Goal: Task Accomplishment & Management: Use online tool/utility

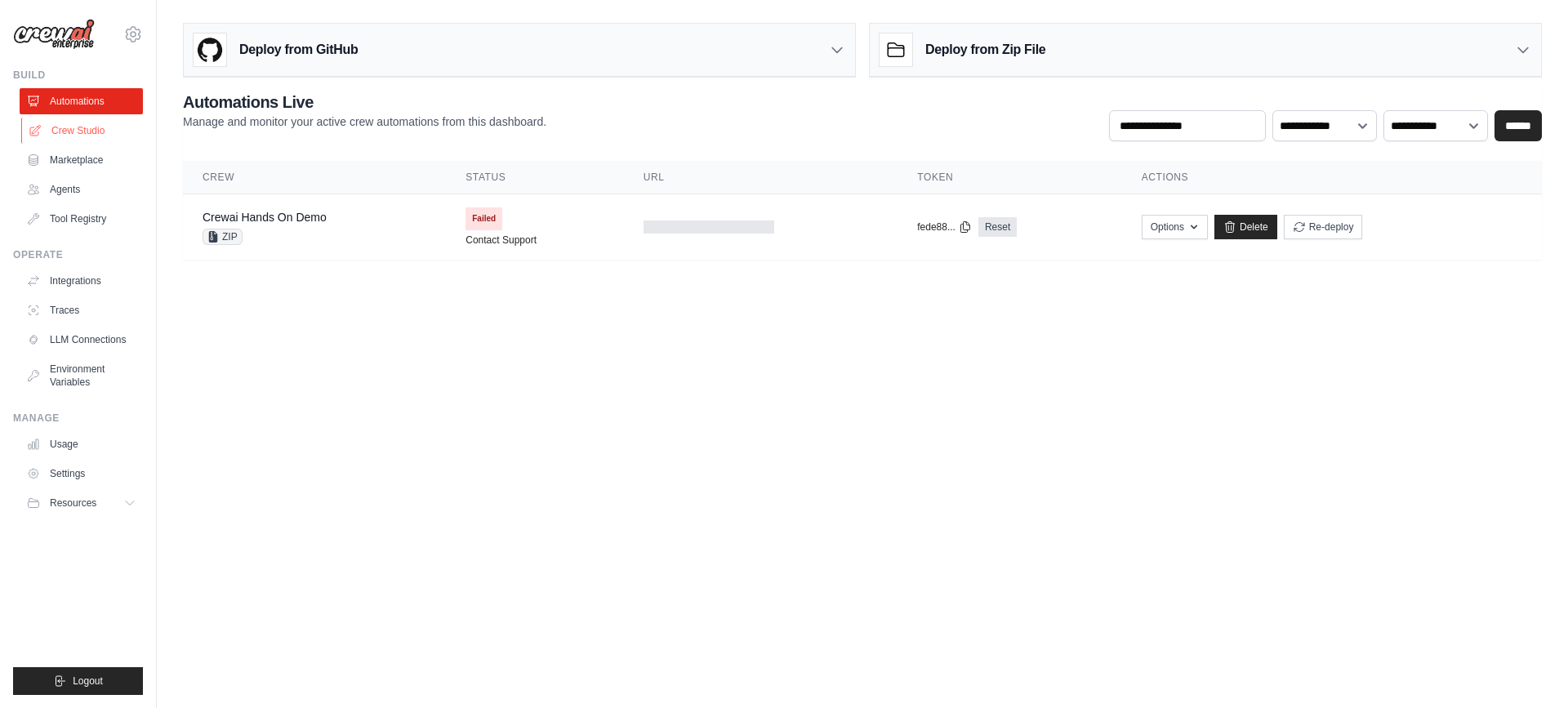
click at [107, 129] on link "Crew Studio" at bounding box center [82, 130] width 123 height 26
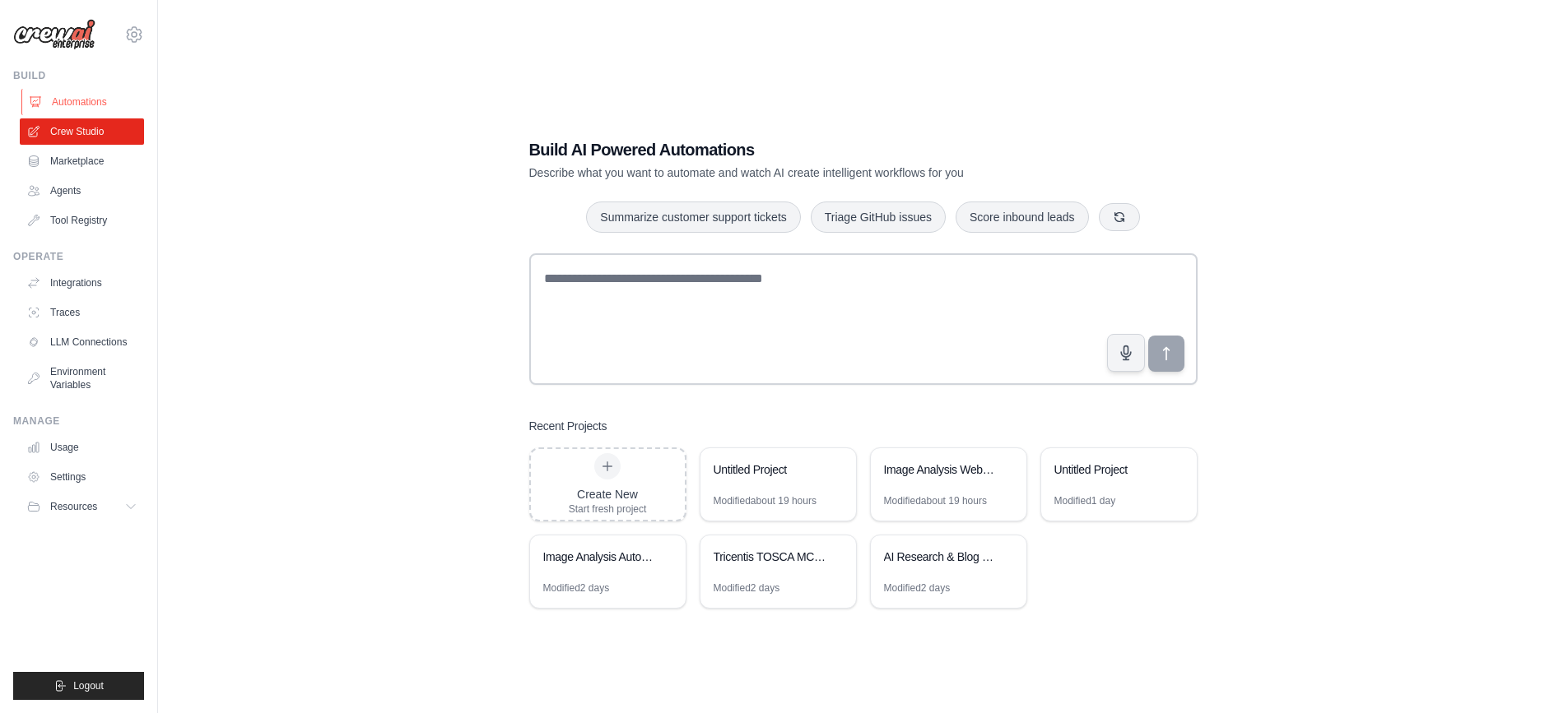
click at [79, 95] on link "Automations" at bounding box center [83, 101] width 124 height 26
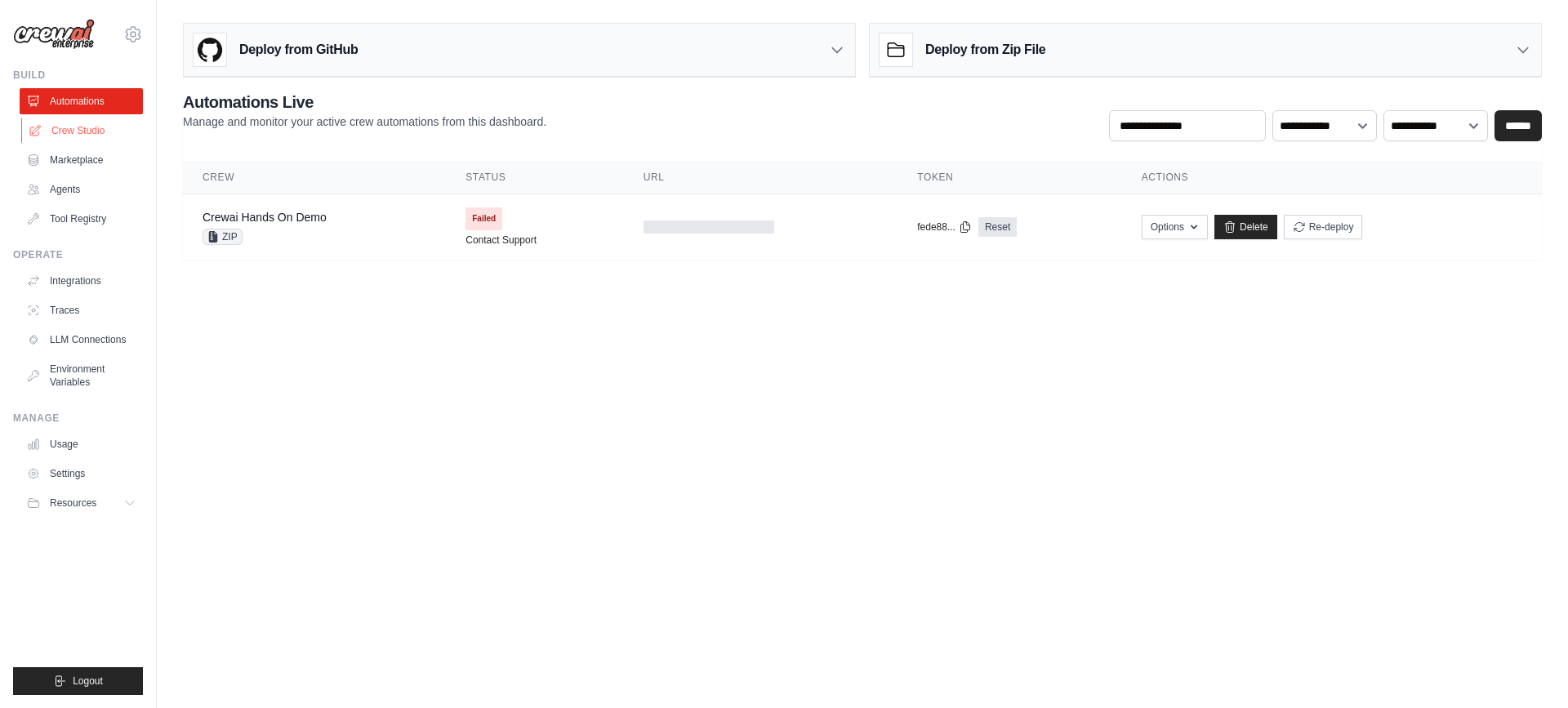
click at [101, 124] on link "Crew Studio" at bounding box center [82, 130] width 123 height 26
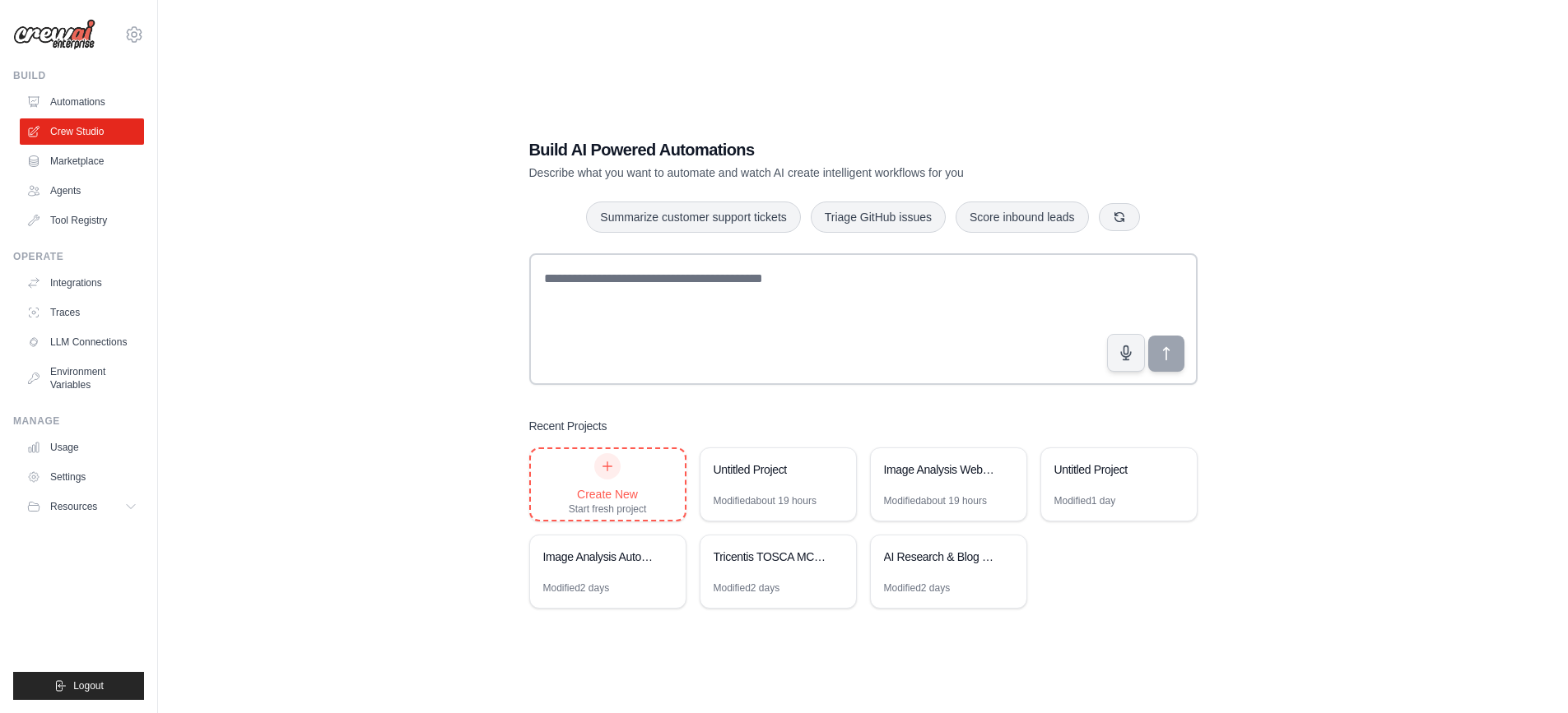
click at [615, 501] on div "Create New" at bounding box center [608, 494] width 79 height 16
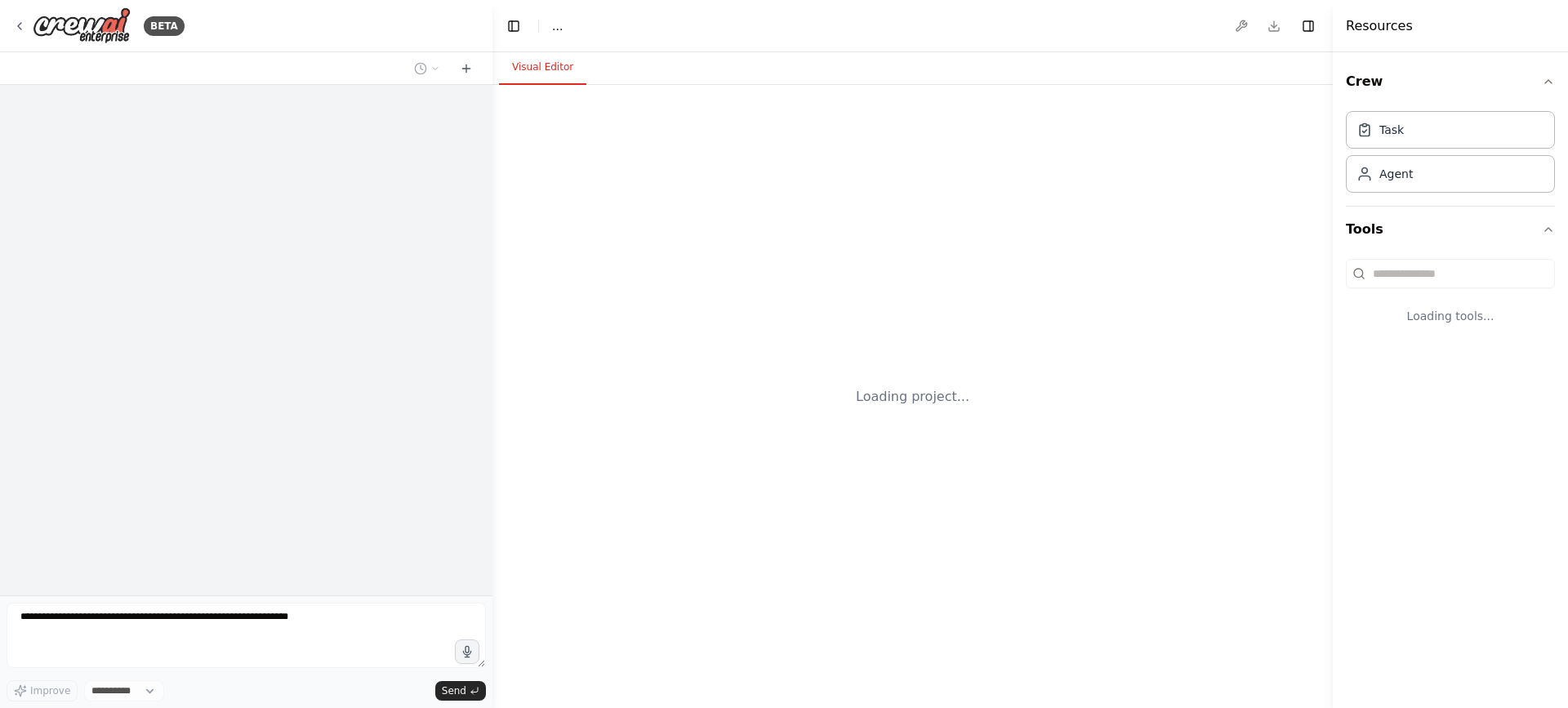
select select "****"
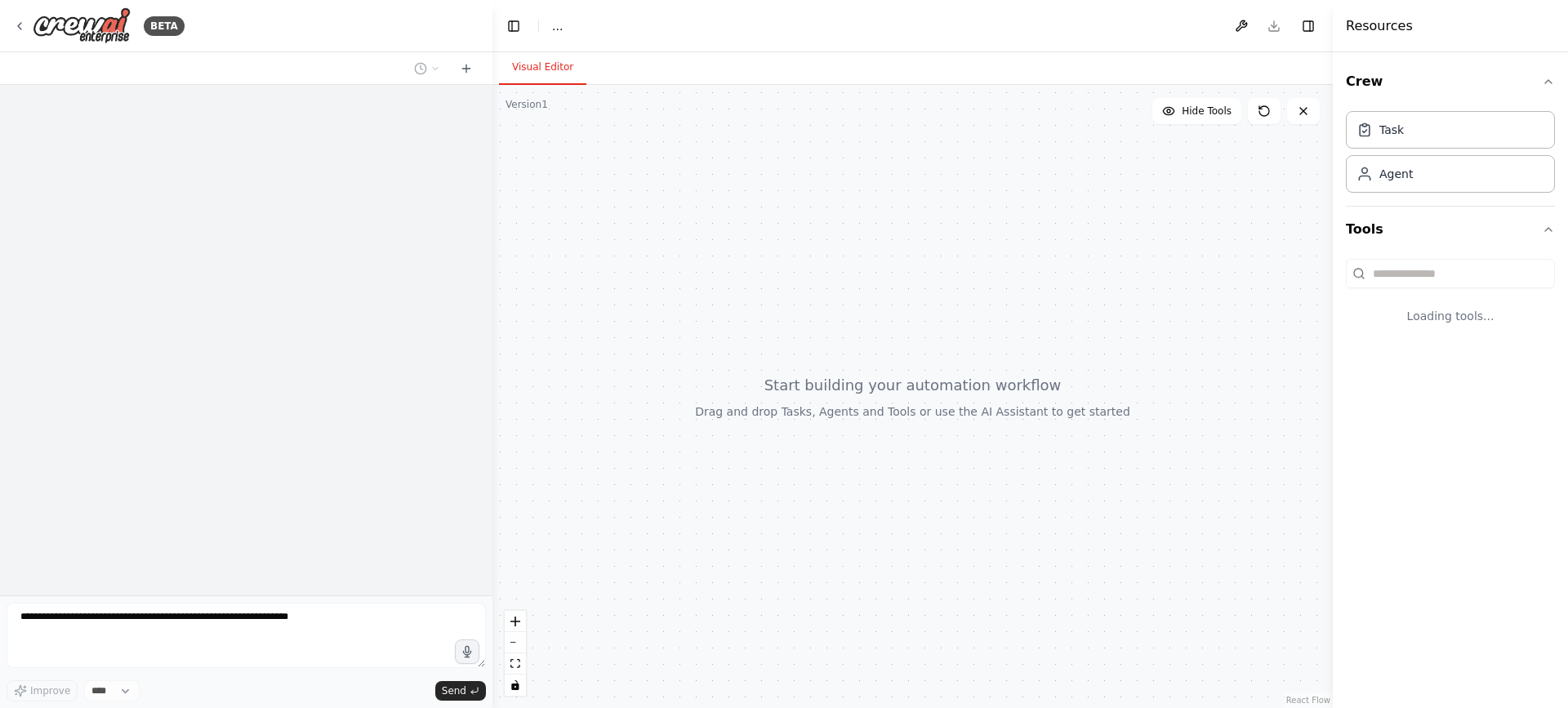
click at [599, 462] on div "Version 1 Hide Tools React Flow Press enter or space to select a node. You can …" at bounding box center [912, 396] width 840 height 623
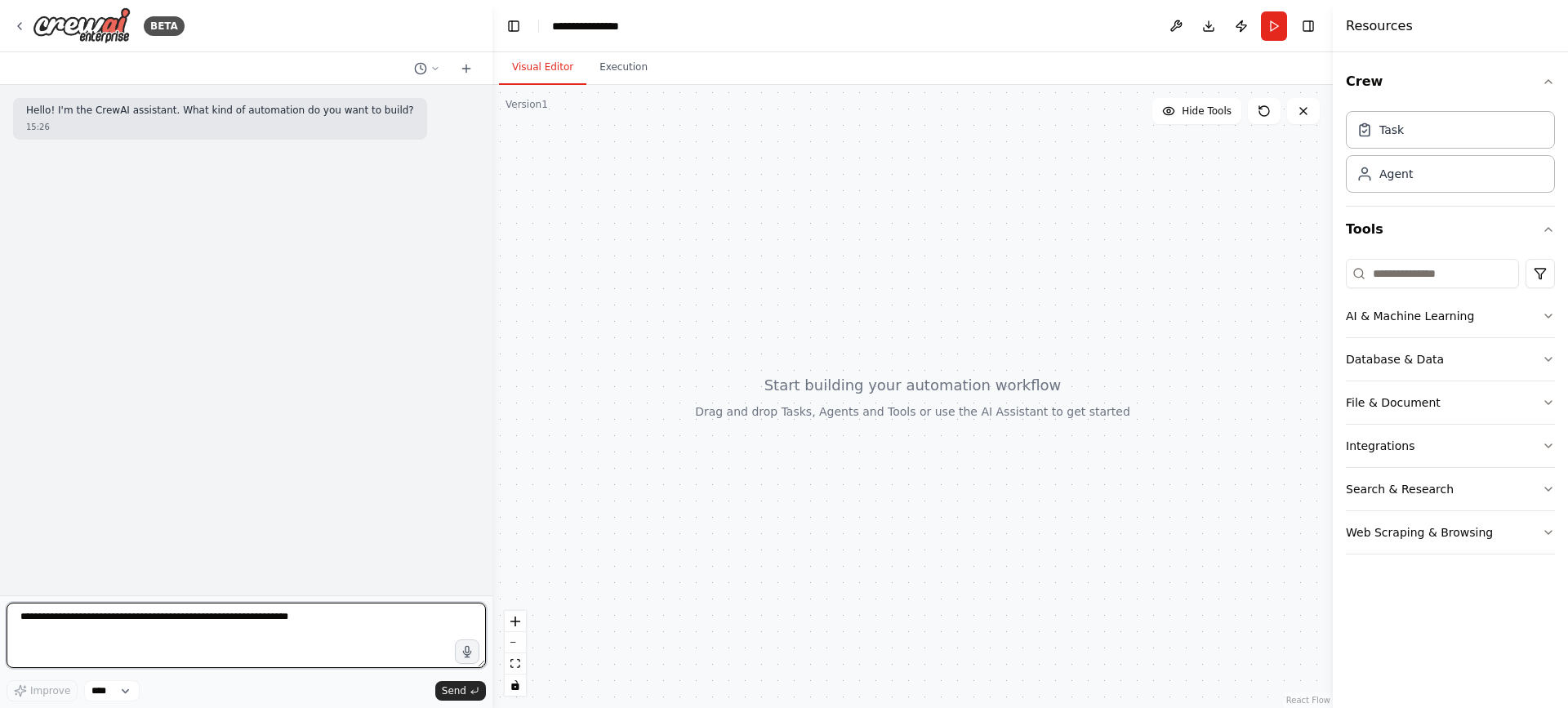
click at [188, 646] on textarea at bounding box center [247, 636] width 480 height 65
drag, startPoint x: 120, startPoint y: 618, endPoint x: 111, endPoint y: 619, distance: 9.1
click at [111, 619] on textarea "**********" at bounding box center [247, 636] width 480 height 65
type textarea "**********"
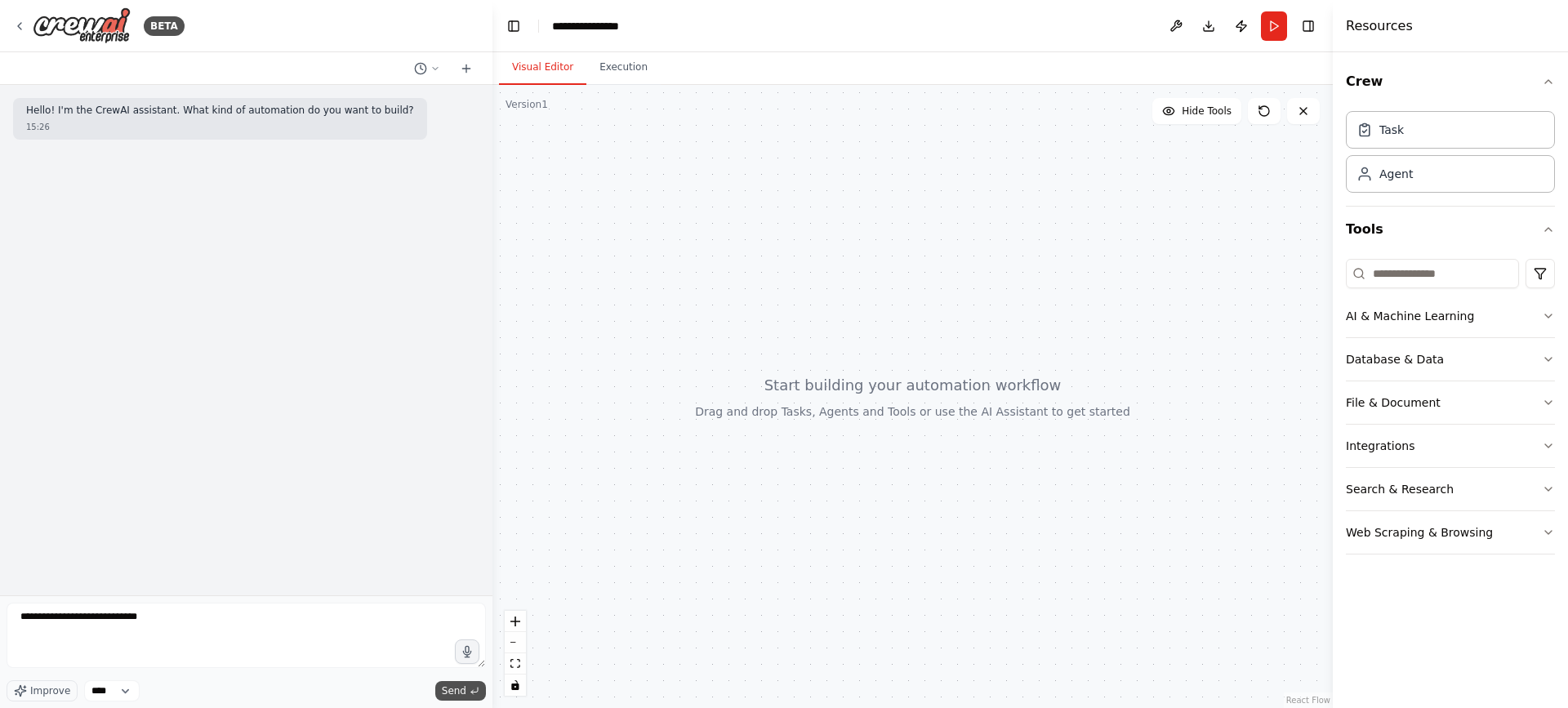
click at [456, 692] on span "Send" at bounding box center [454, 691] width 24 height 13
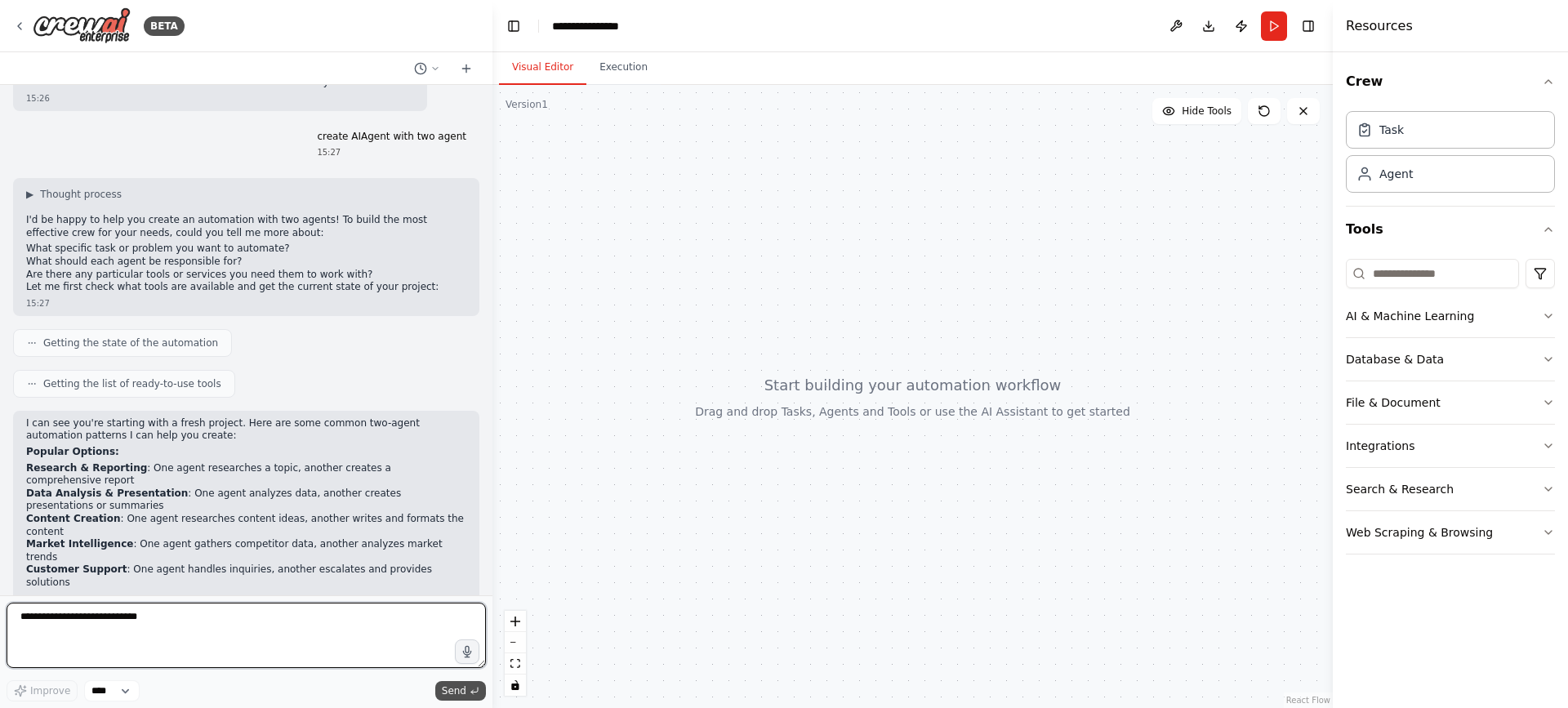
scroll to position [41, 0]
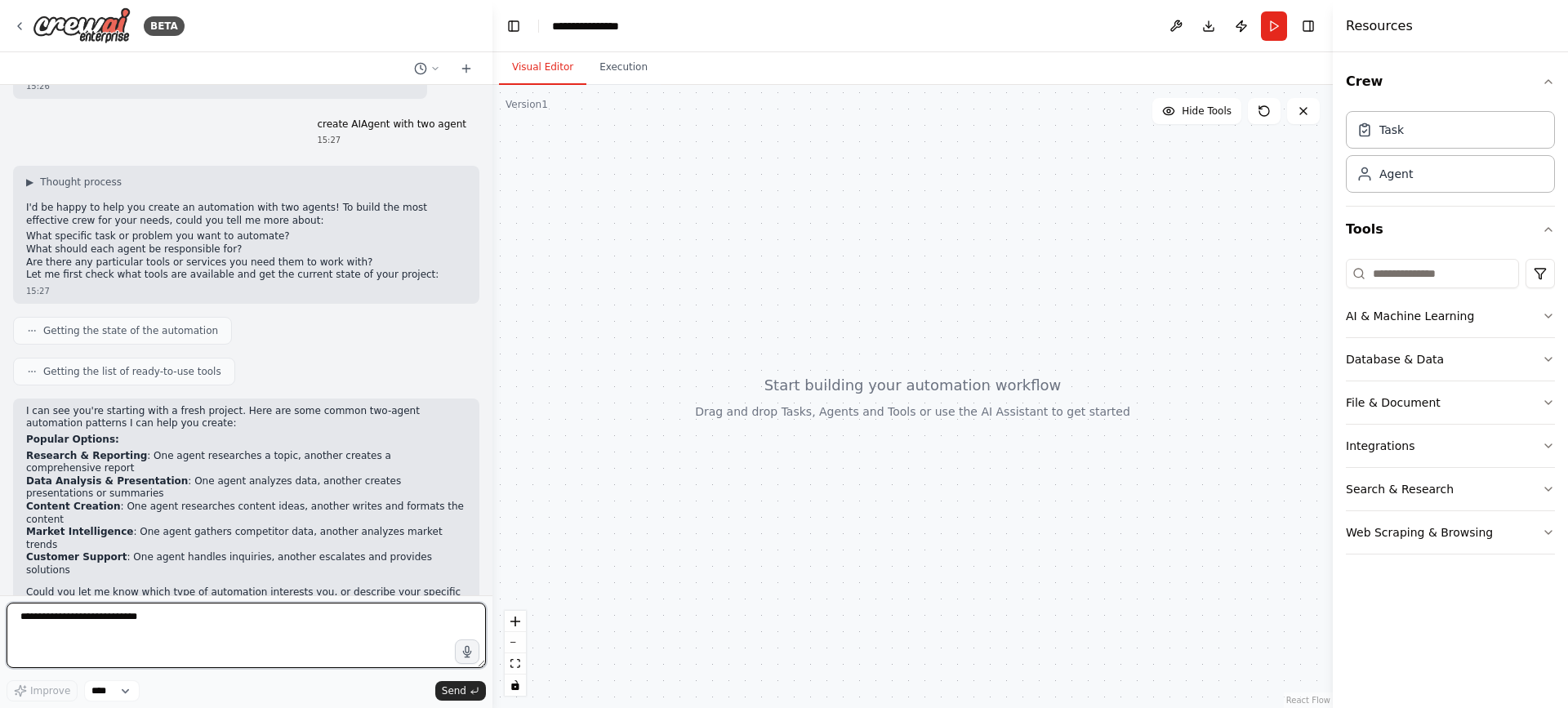
click at [256, 641] on textarea "**********" at bounding box center [247, 636] width 480 height 65
type textarea "*"
type textarea "**********"
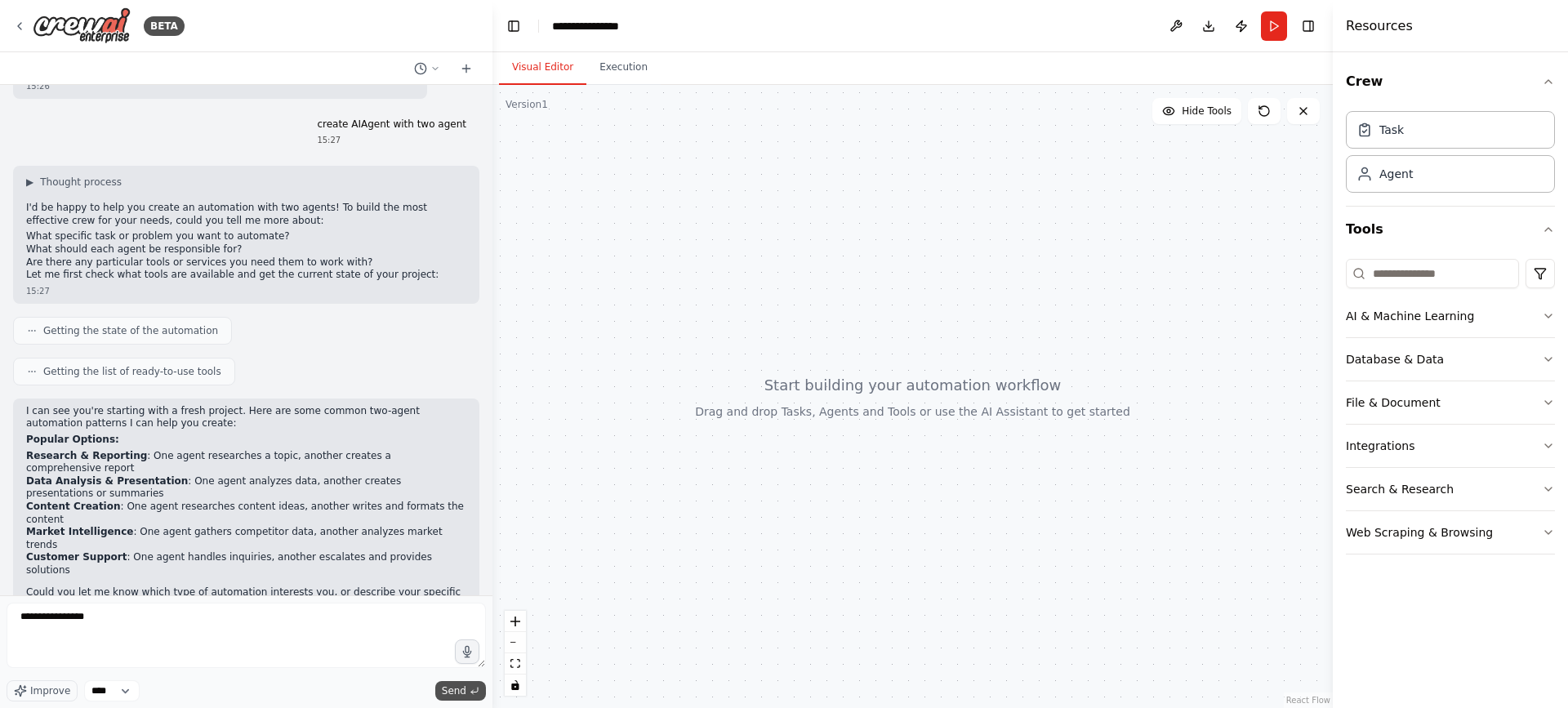
click at [459, 695] on span "Send" at bounding box center [454, 691] width 24 height 13
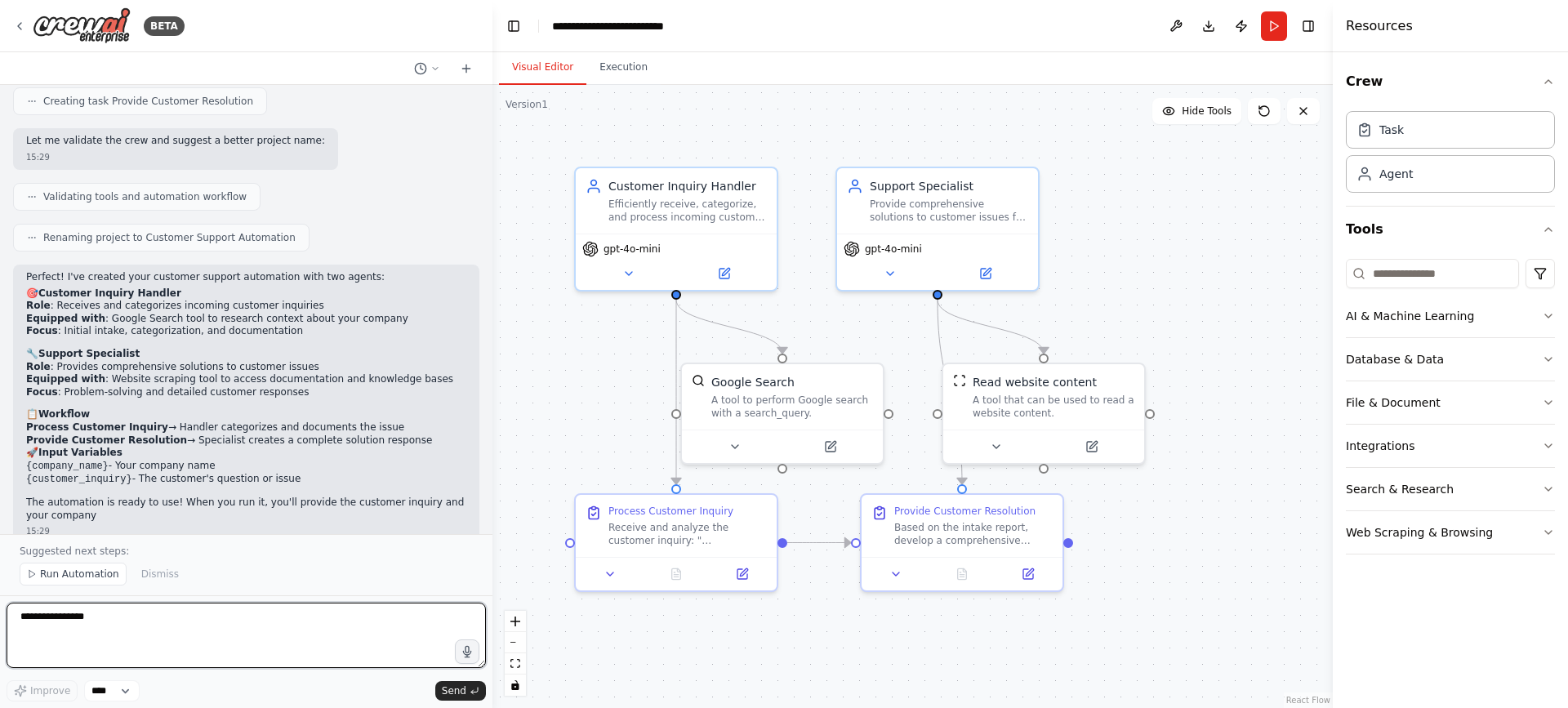
scroll to position [996, 0]
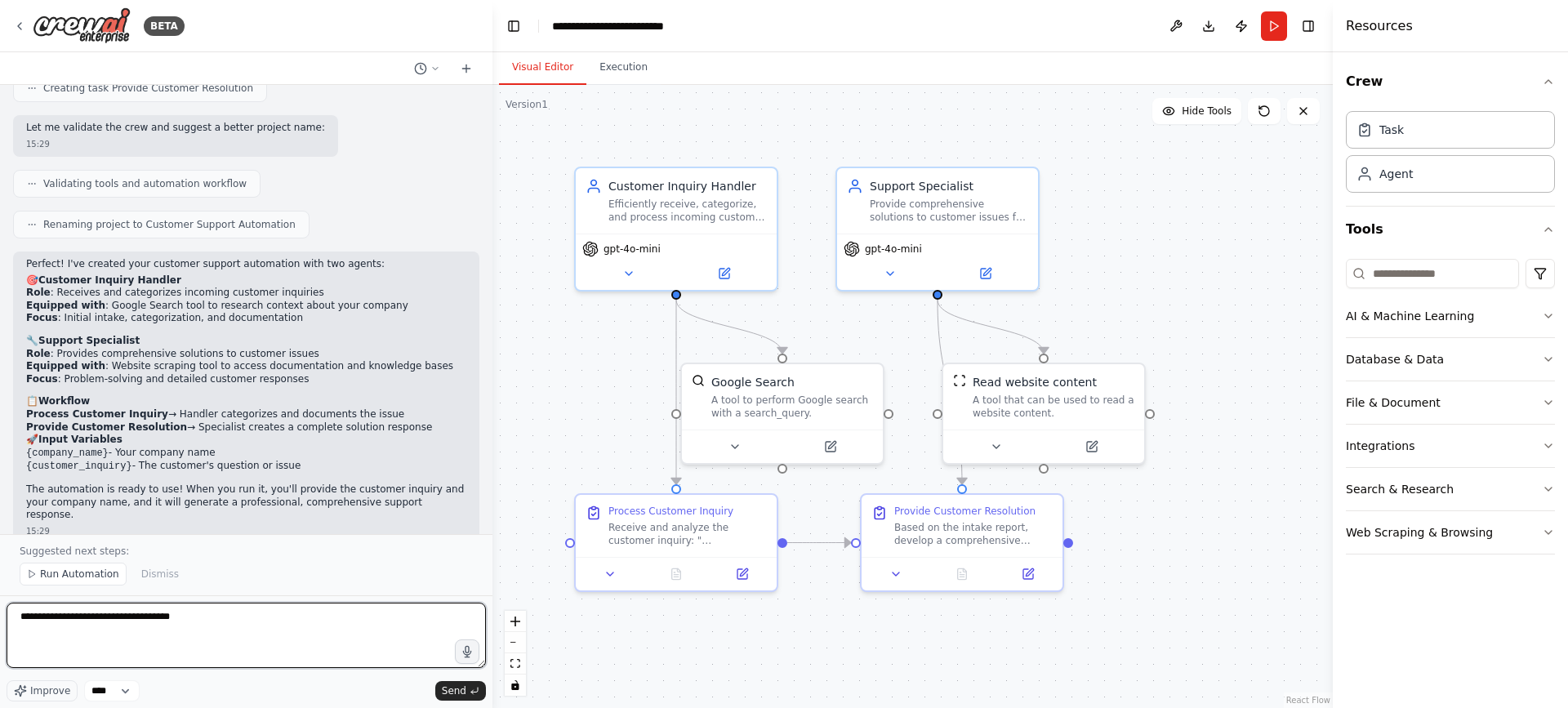
type textarea "**********"
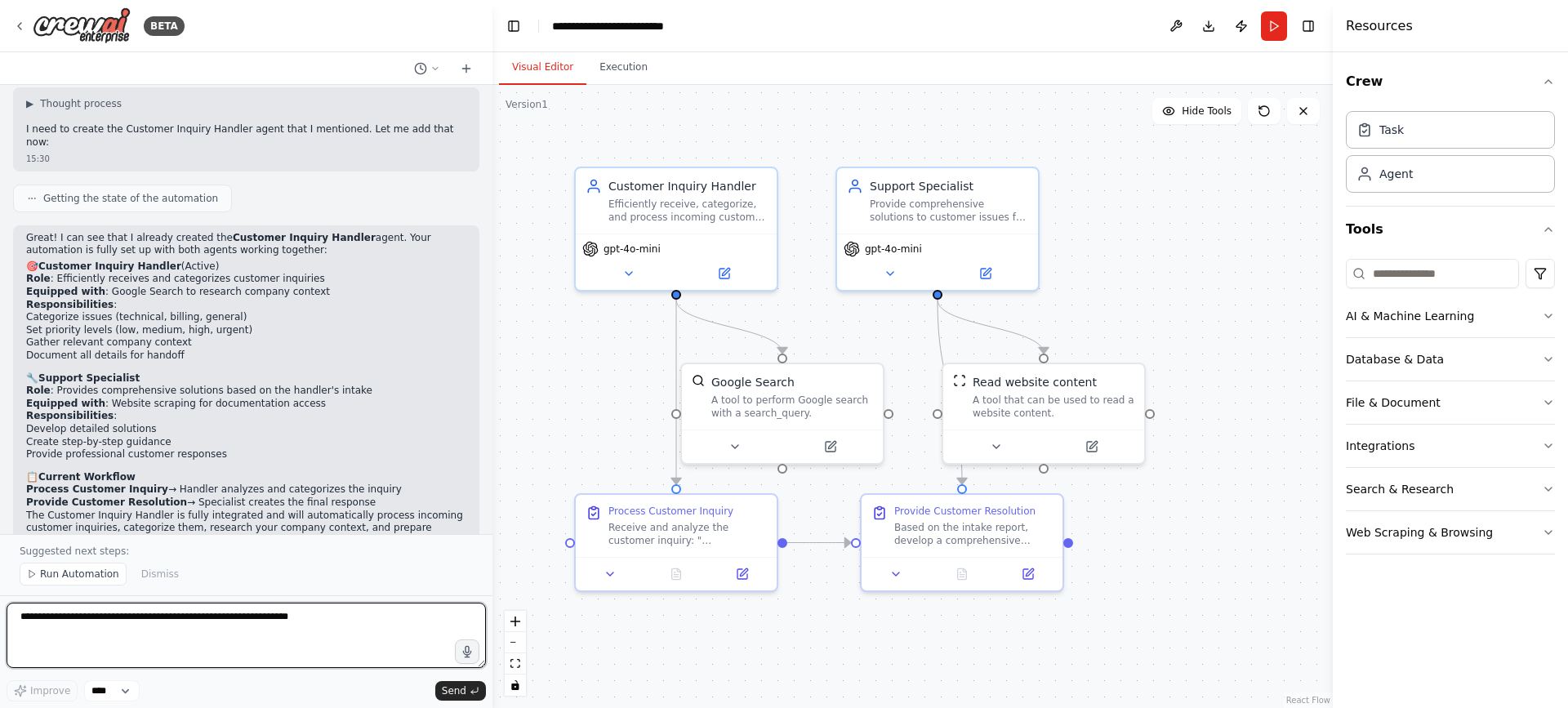
scroll to position [1600, 0]
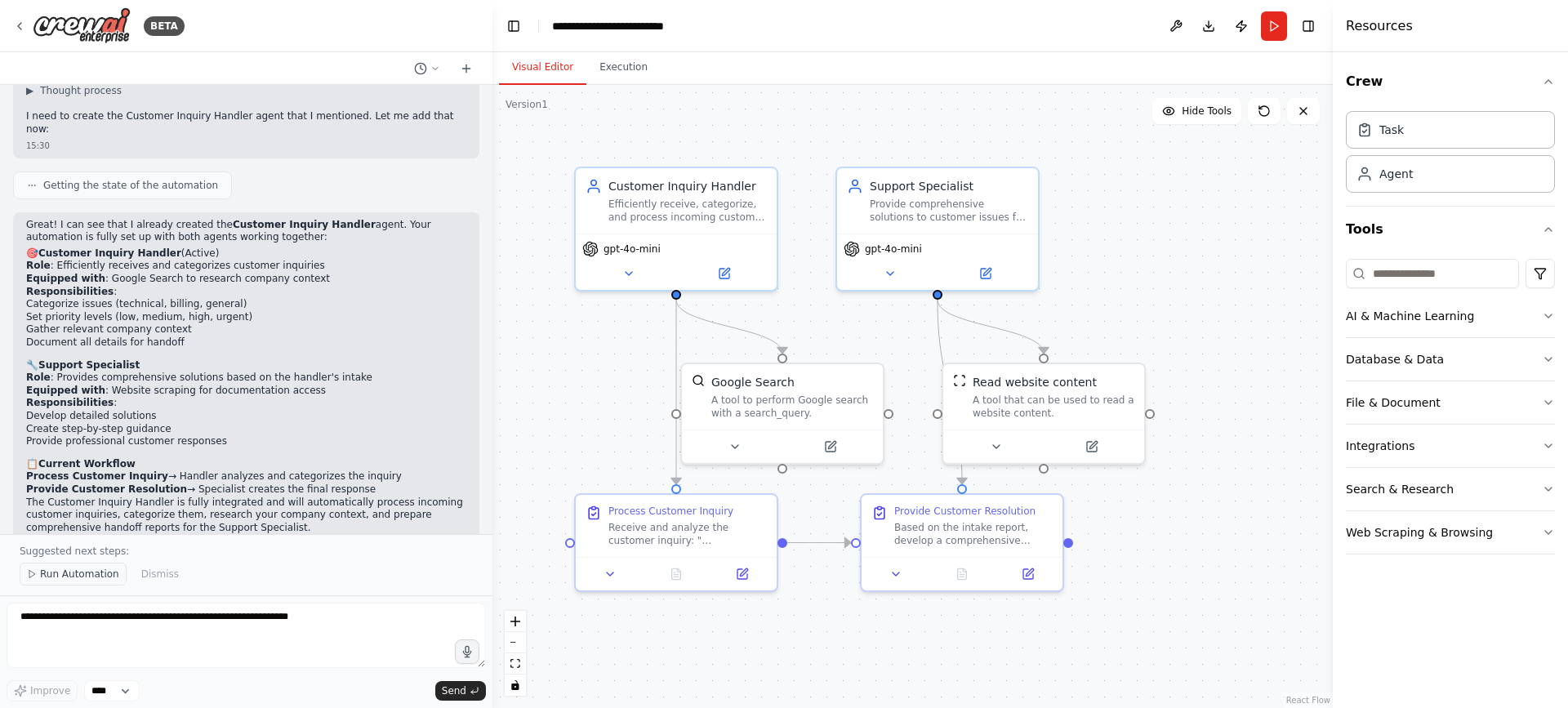
click at [79, 573] on span "Run Automation" at bounding box center [80, 575] width 79 height 13
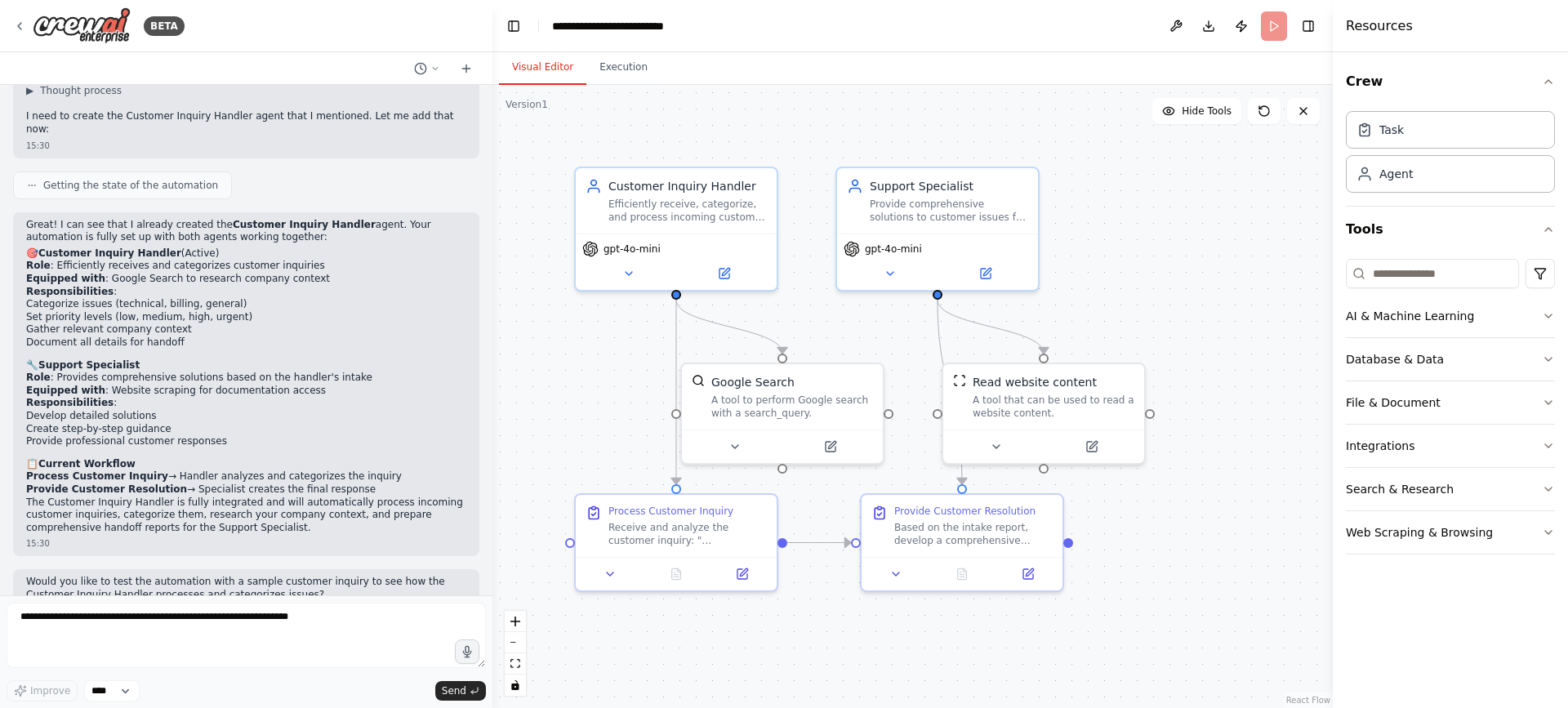
scroll to position [1538, 0]
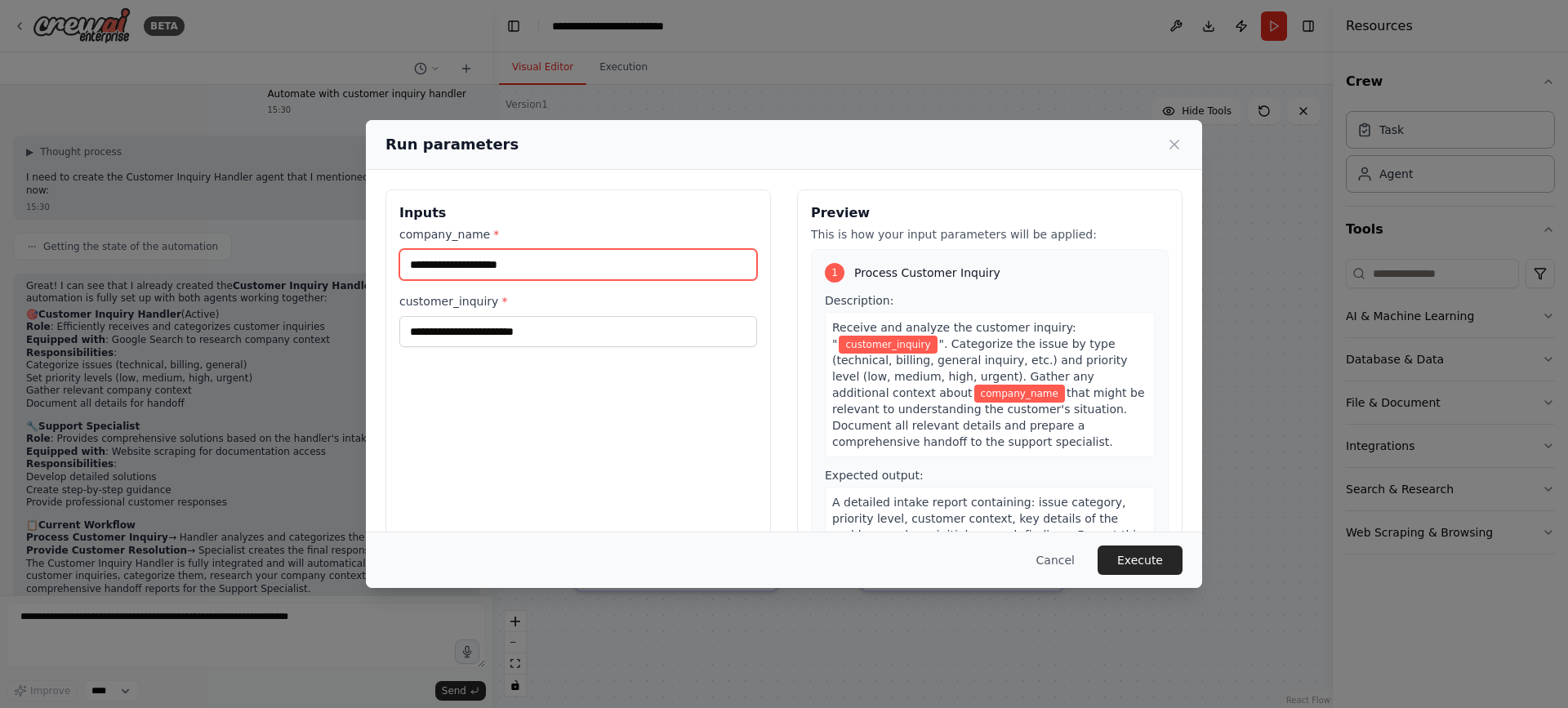
click at [544, 269] on input "company_name *" at bounding box center [578, 264] width 358 height 31
type input "******"
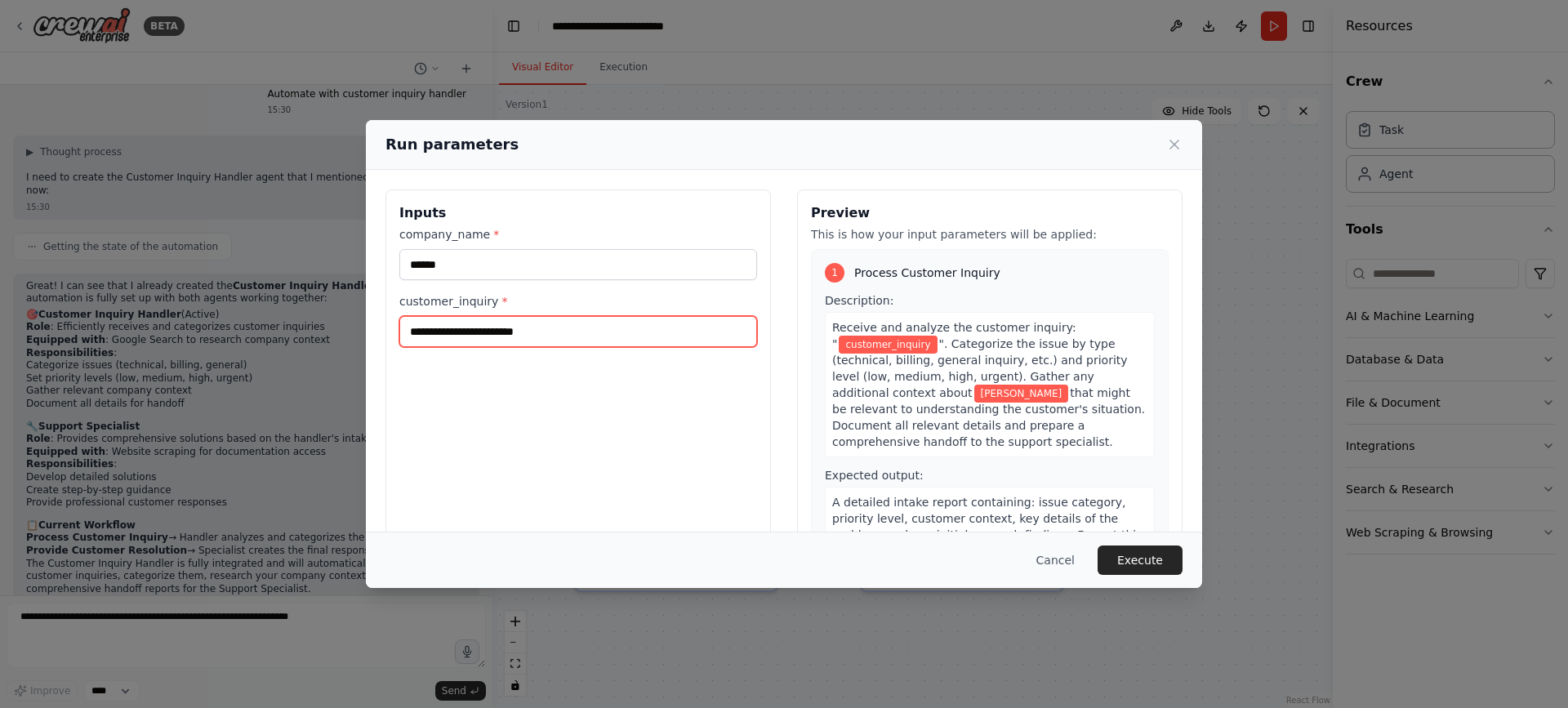
click at [508, 331] on input "customer_inquiry *" at bounding box center [578, 331] width 358 height 31
type input "*"
type input "**********"
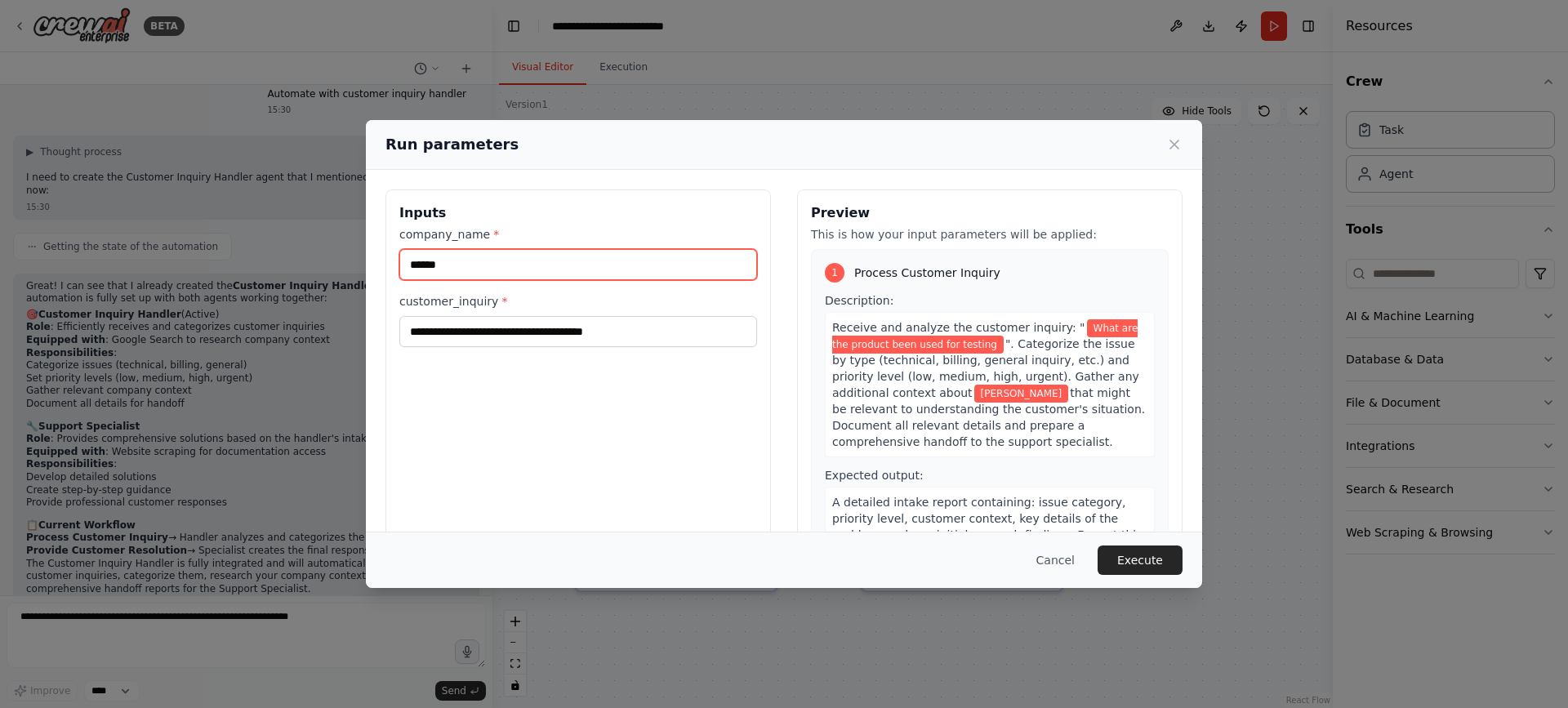
click at [511, 269] on input "******" at bounding box center [578, 264] width 358 height 31
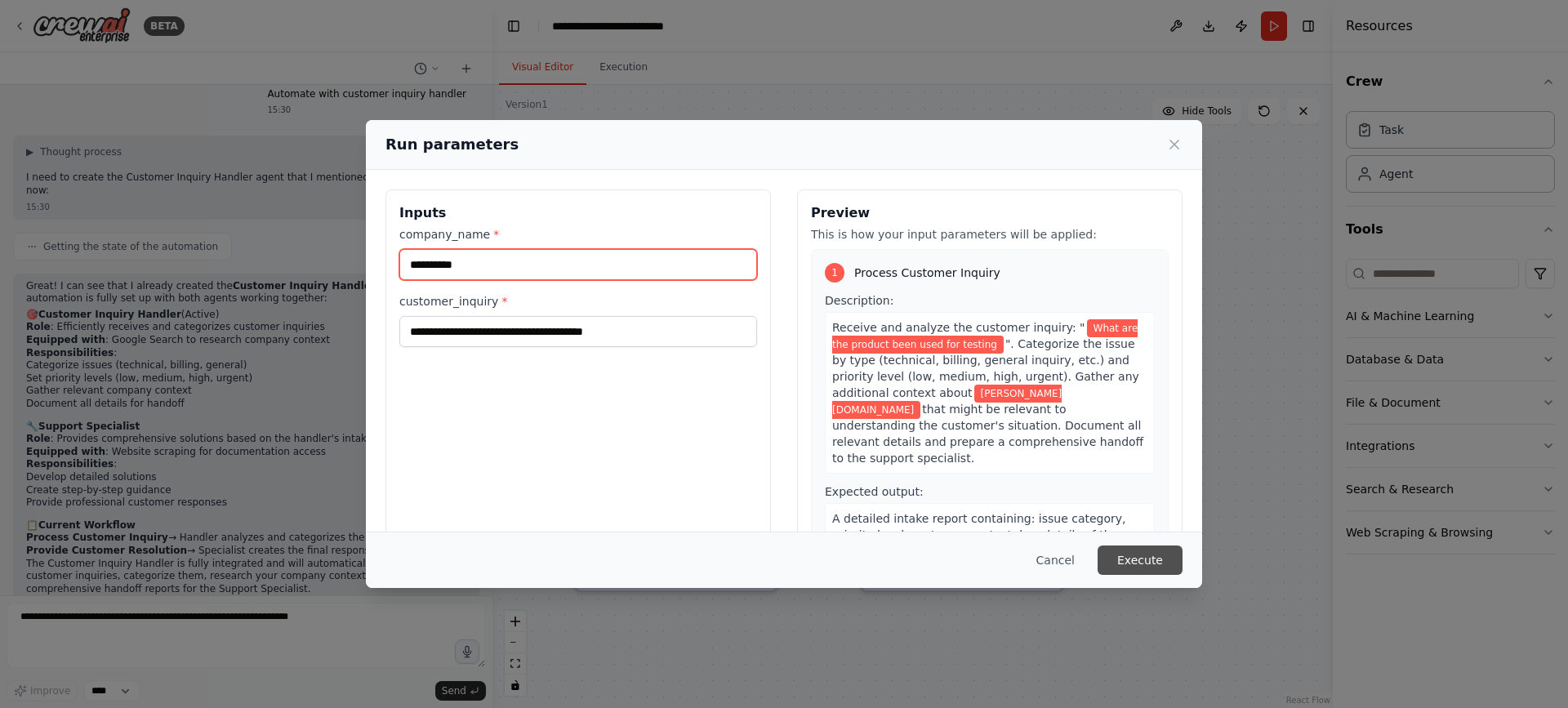
type input "**********"
click at [1142, 565] on button "Execute" at bounding box center [1140, 560] width 85 height 29
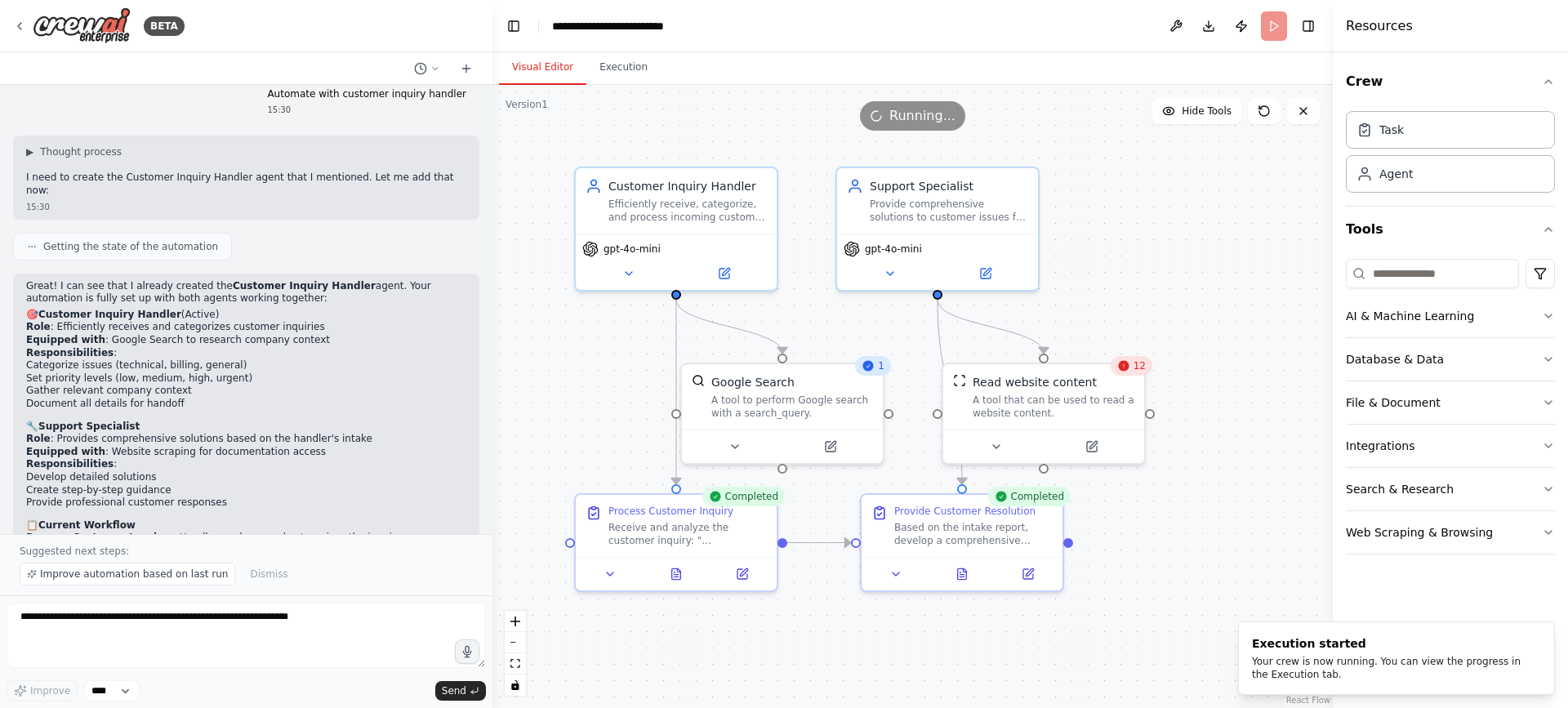
scroll to position [1600, 0]
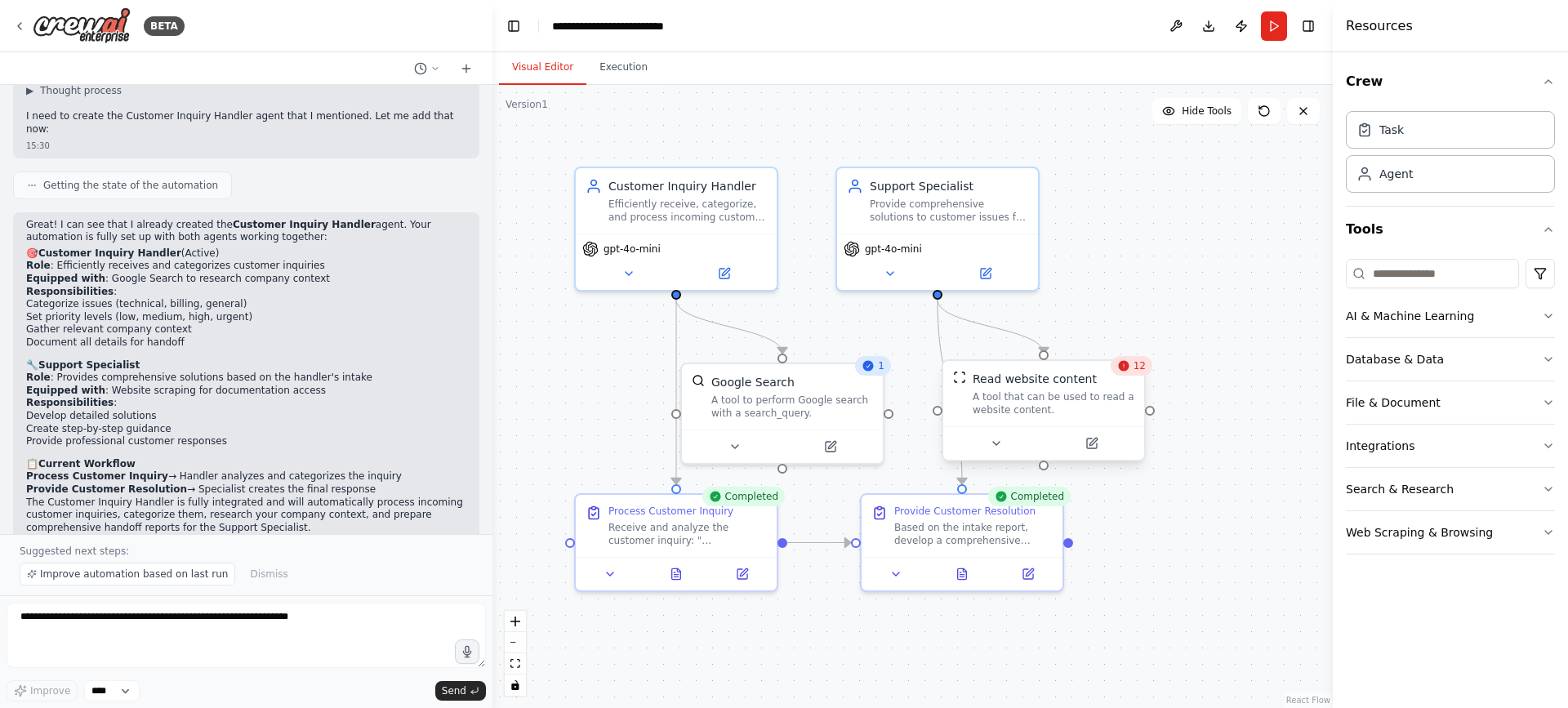
click at [1132, 377] on div "Read website content" at bounding box center [1053, 378] width 162 height 16
click at [613, 86] on div ".deletable-edge-delete-btn { width: 20px; height: 20px; border: 0px solid #ffff…" at bounding box center [912, 396] width 840 height 623
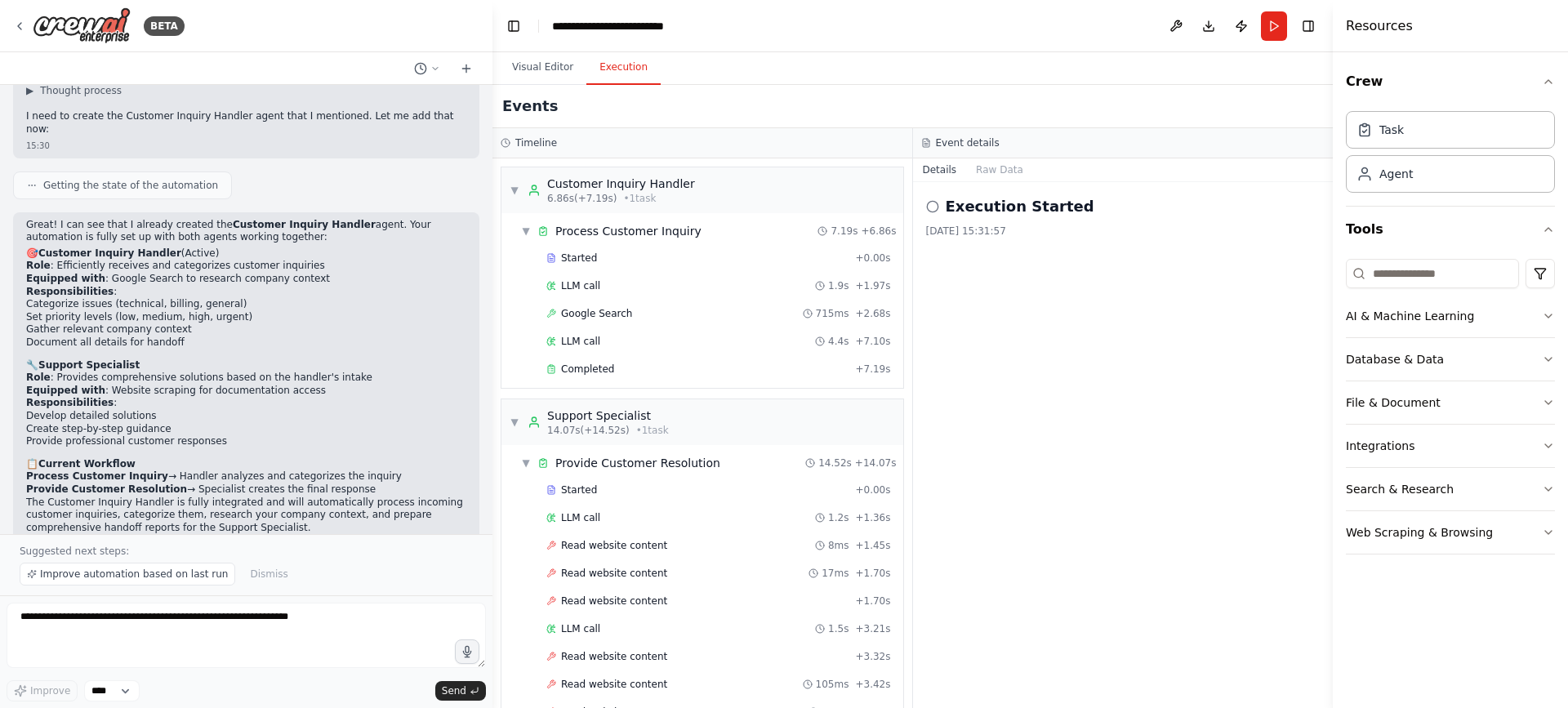
click at [631, 62] on button "Execution" at bounding box center [623, 67] width 75 height 34
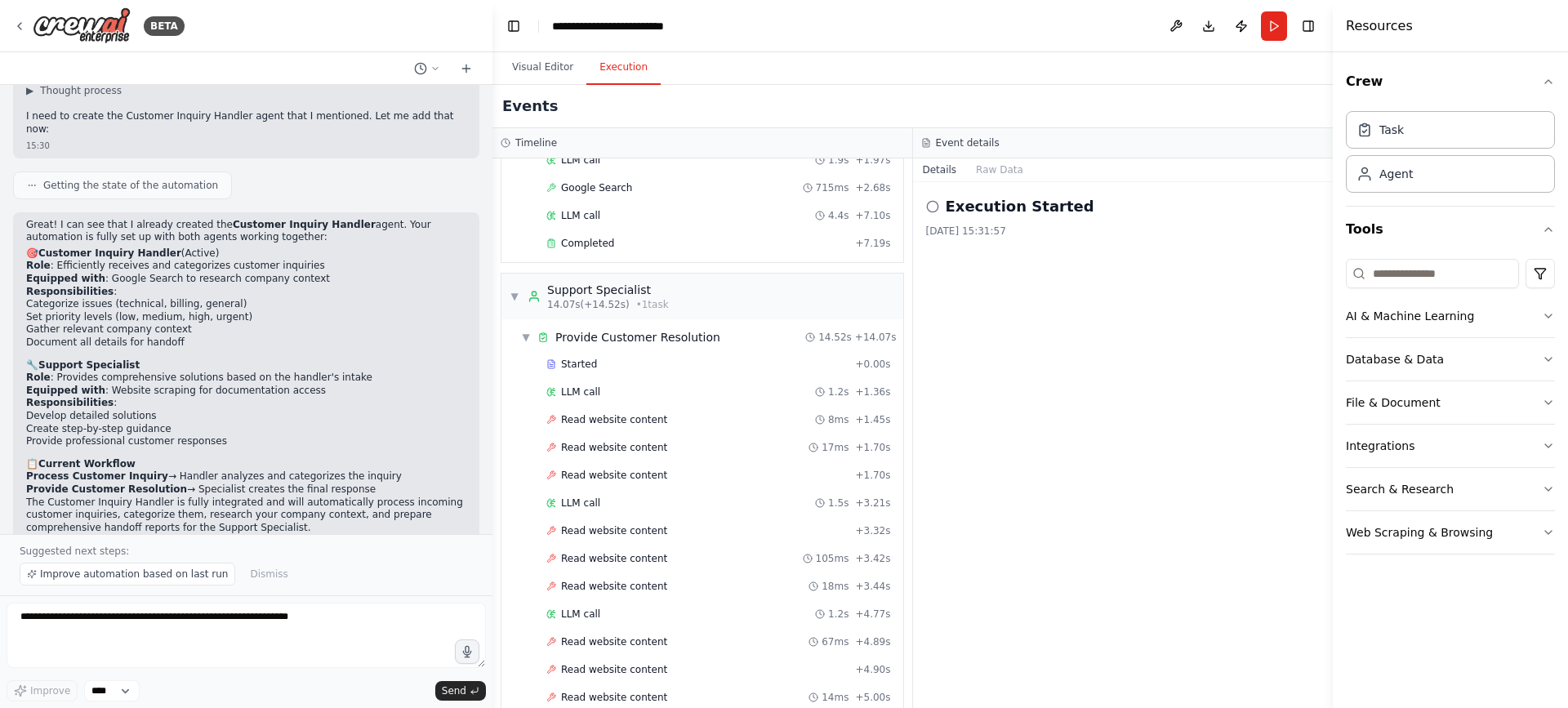
scroll to position [139, 0]
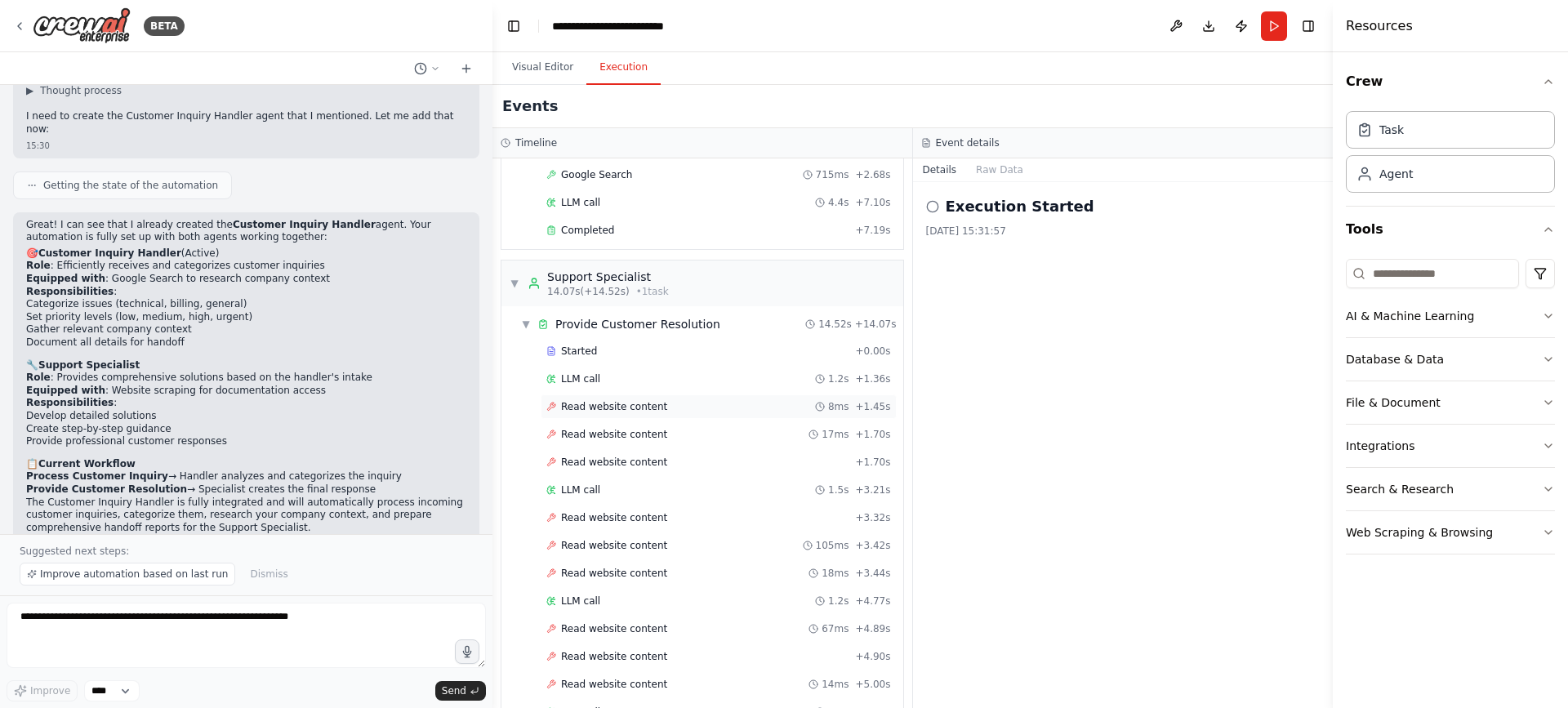
click at [637, 409] on span "Read website content" at bounding box center [614, 407] width 106 height 13
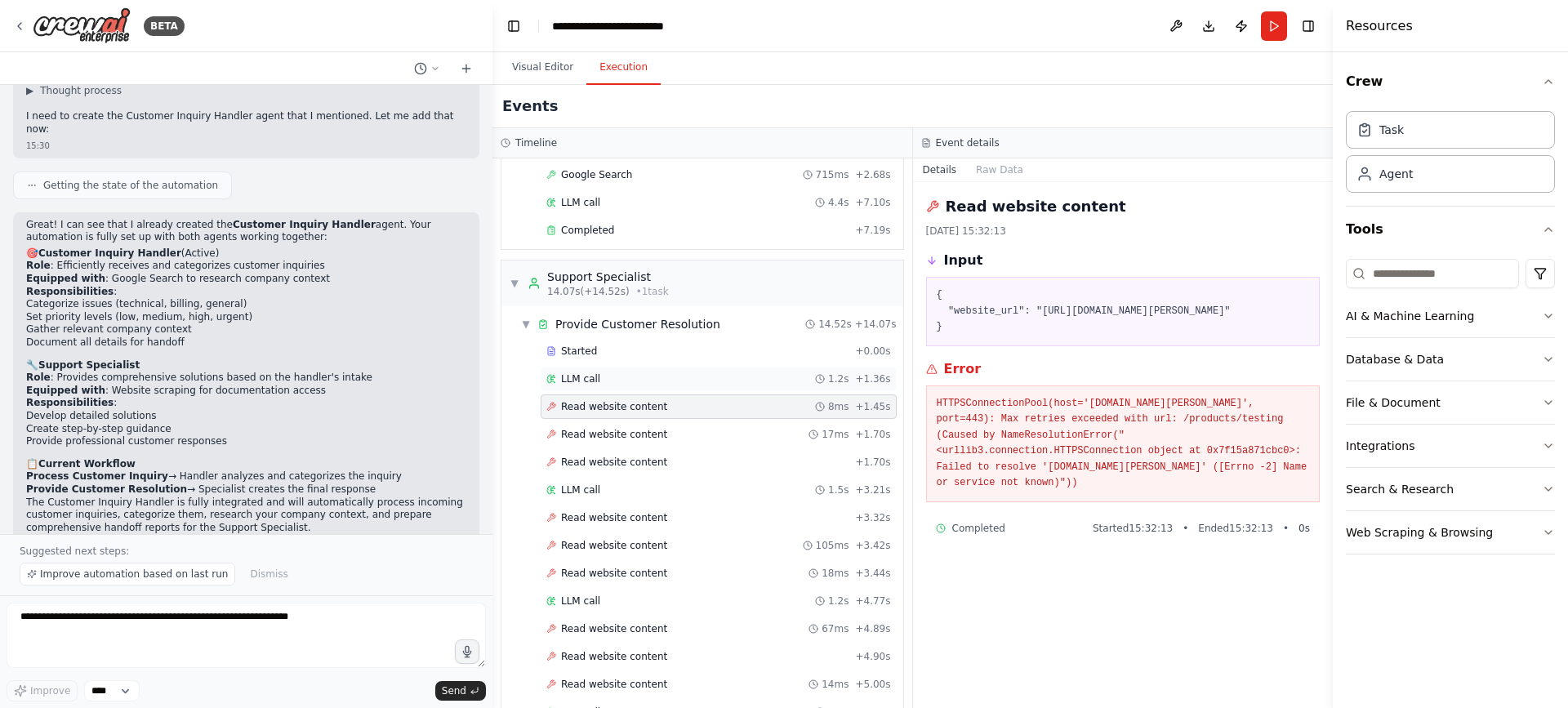
click at [637, 382] on div "LLM call 1.2s + 1.36s" at bounding box center [719, 379] width 345 height 13
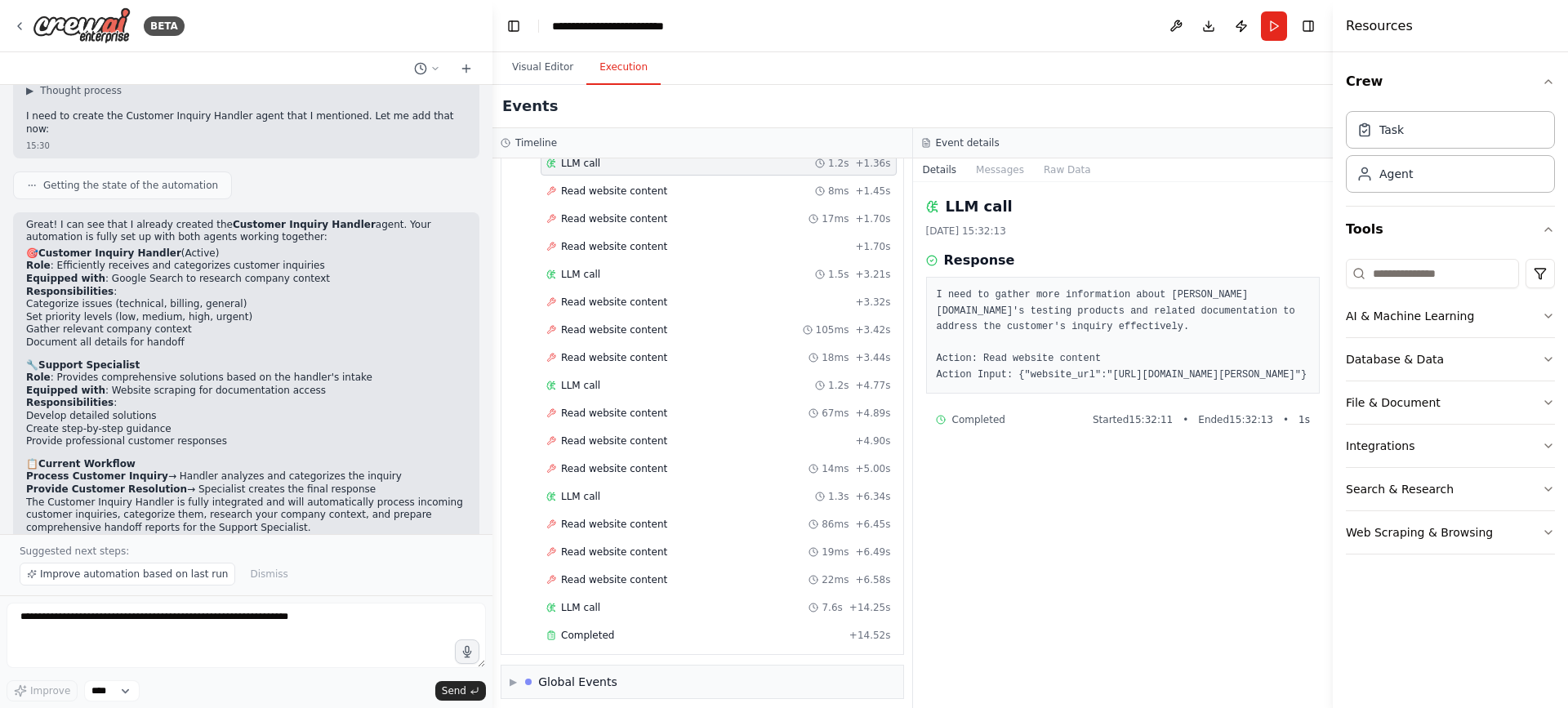
scroll to position [363, 0]
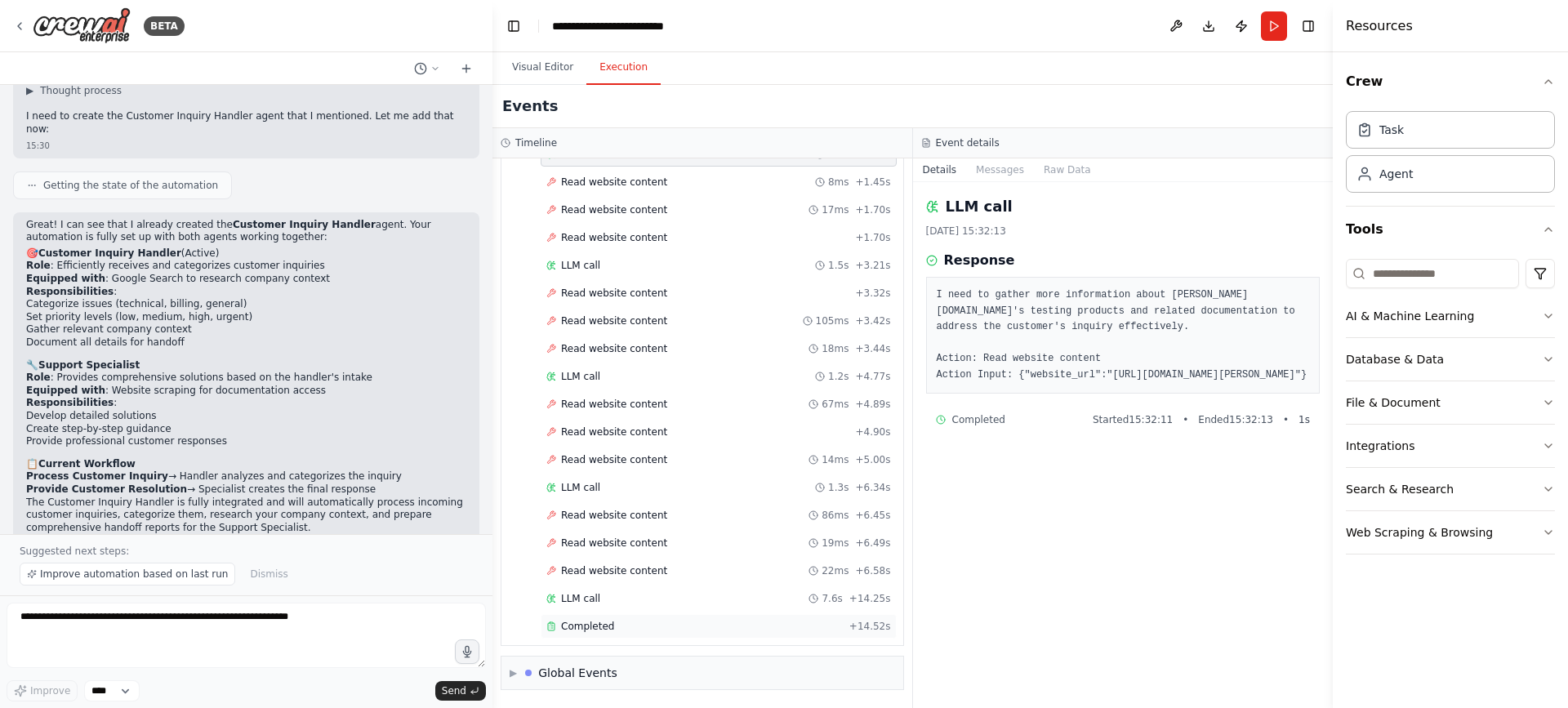
click at [708, 627] on div "Completed" at bounding box center [695, 627] width 297 height 13
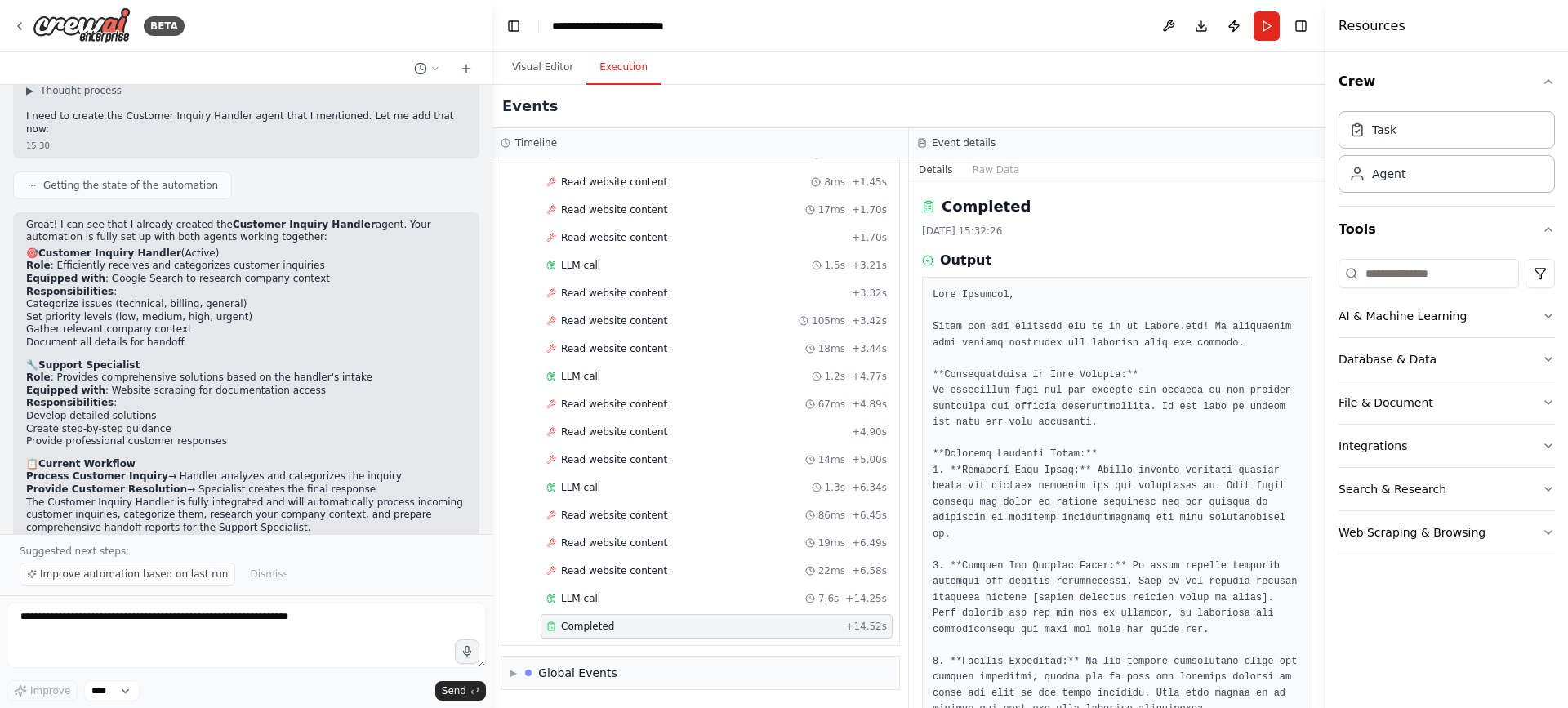
drag, startPoint x: 1335, startPoint y: 424, endPoint x: 1326, endPoint y: 456, distance: 33.2
click at [1326, 456] on div at bounding box center [1329, 354] width 7 height 708
drag, startPoint x: 1319, startPoint y: 456, endPoint x: 1328, endPoint y: 435, distance: 22.8
click at [1328, 435] on div "Resources Crew Task Agent Tools AI & Machine Learning Database & Data File & Do…" at bounding box center [1446, 354] width 242 height 708
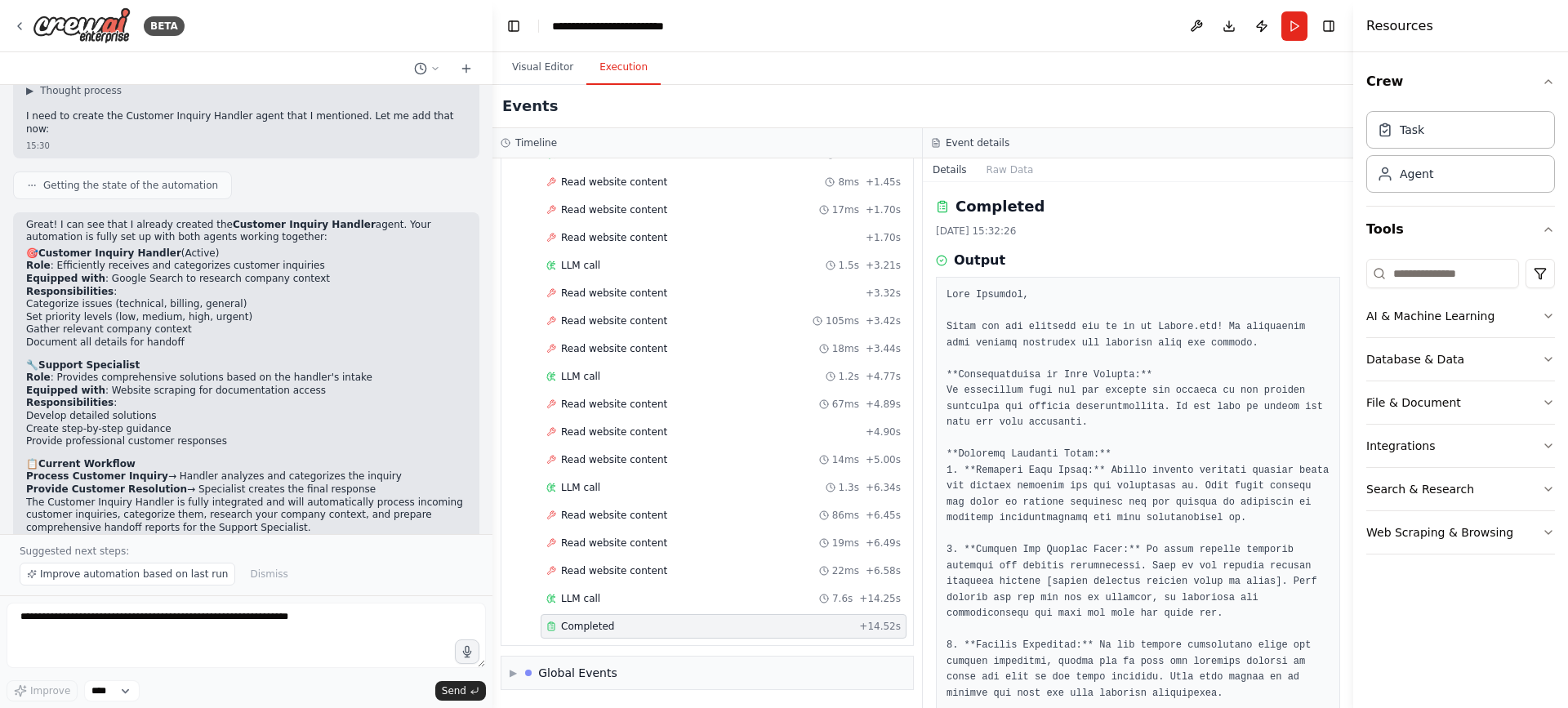
drag, startPoint x: 1328, startPoint y: 435, endPoint x: 1355, endPoint y: 432, distance: 27.2
click at [1355, 432] on div at bounding box center [1357, 354] width 7 height 708
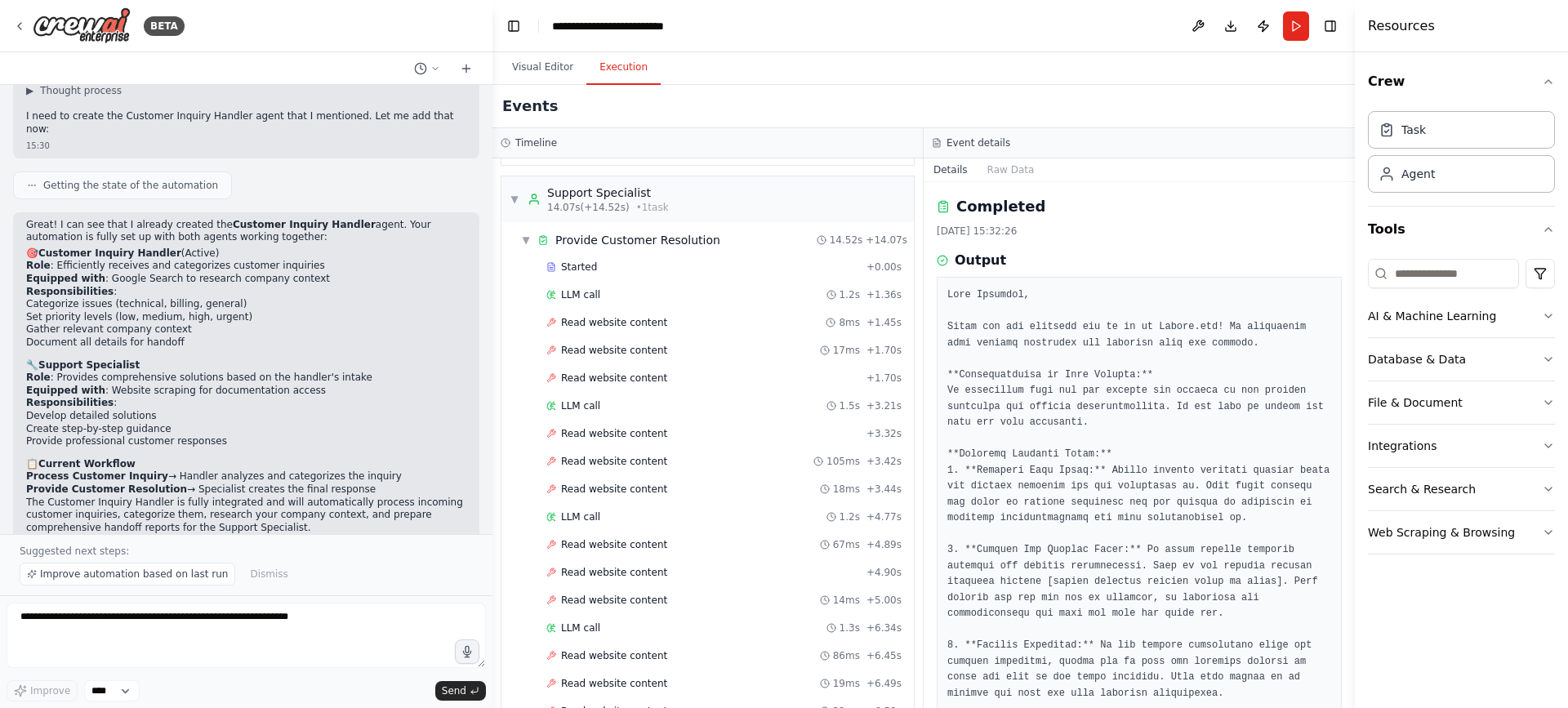
scroll to position [221, 0]
click at [610, 325] on span "Read website content" at bounding box center [614, 325] width 106 height 13
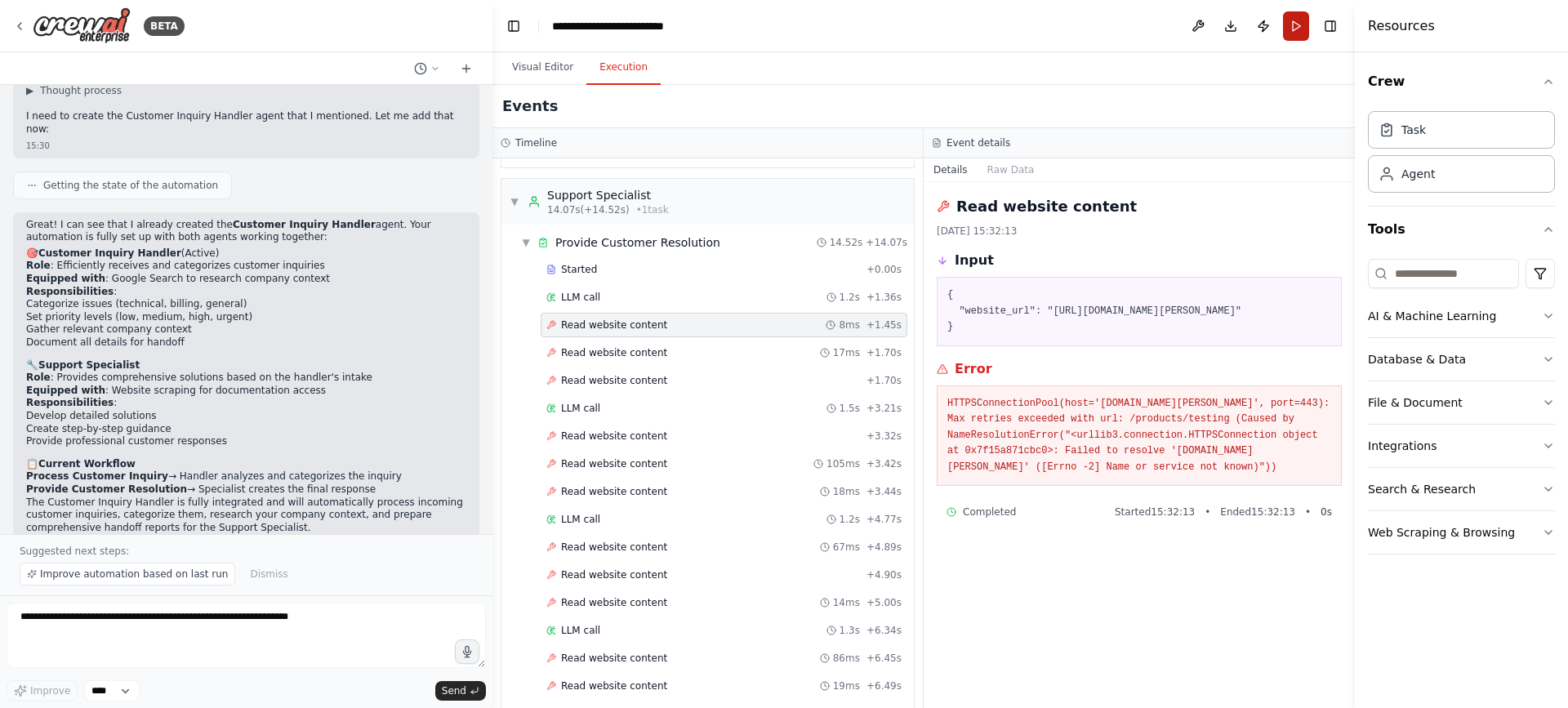
click at [1290, 30] on button "Run" at bounding box center [1295, 26] width 26 height 29
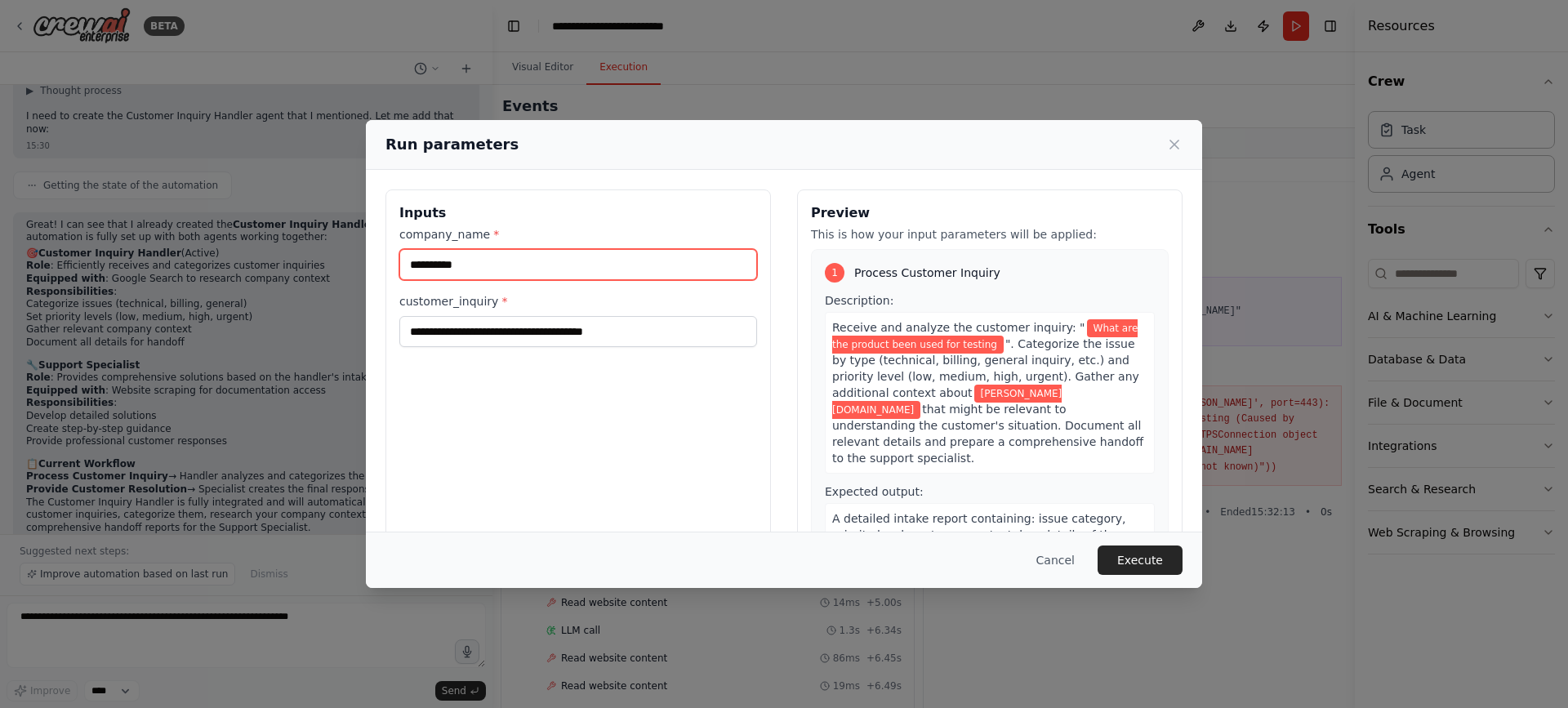
click at [482, 269] on input "**********" at bounding box center [578, 264] width 358 height 31
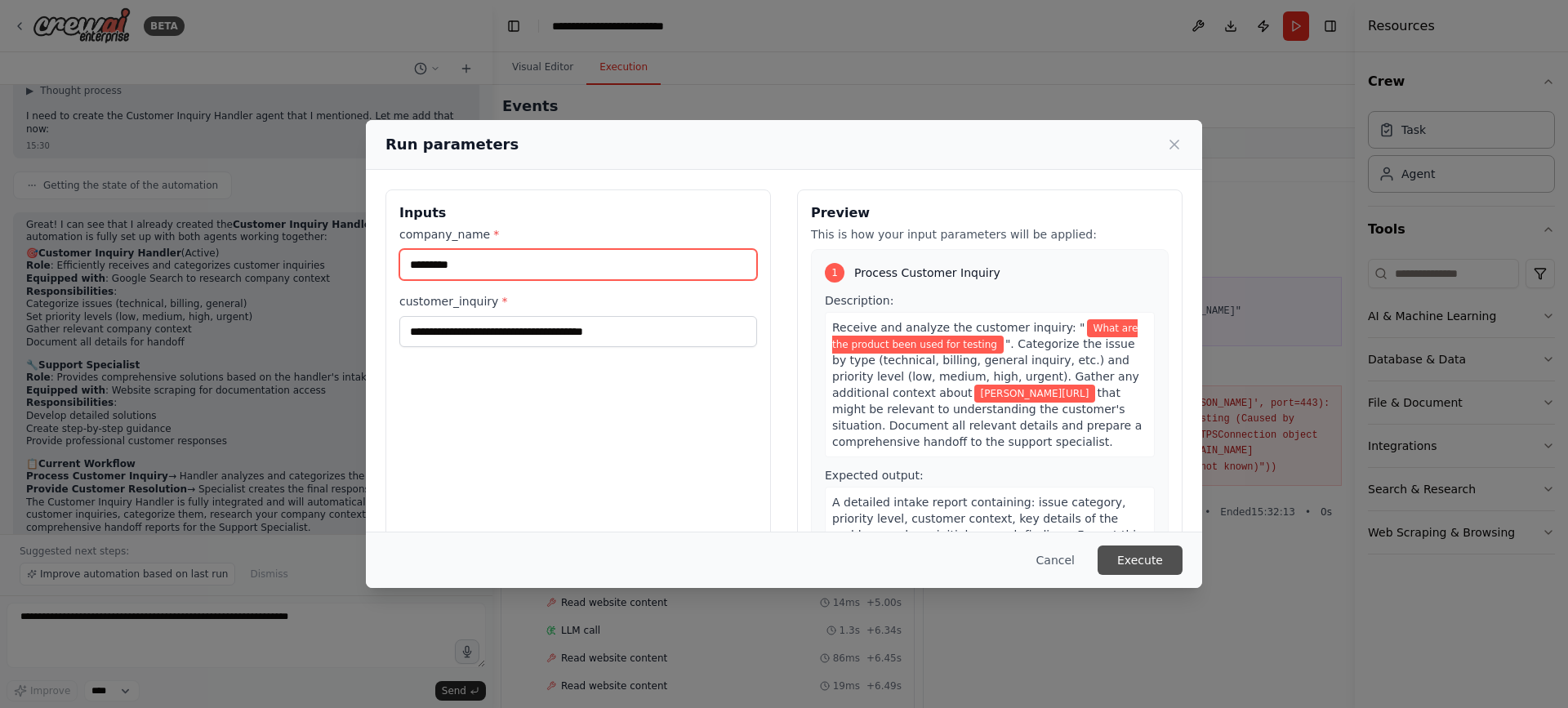
type input "*********"
click at [1149, 558] on button "Execute" at bounding box center [1140, 560] width 85 height 29
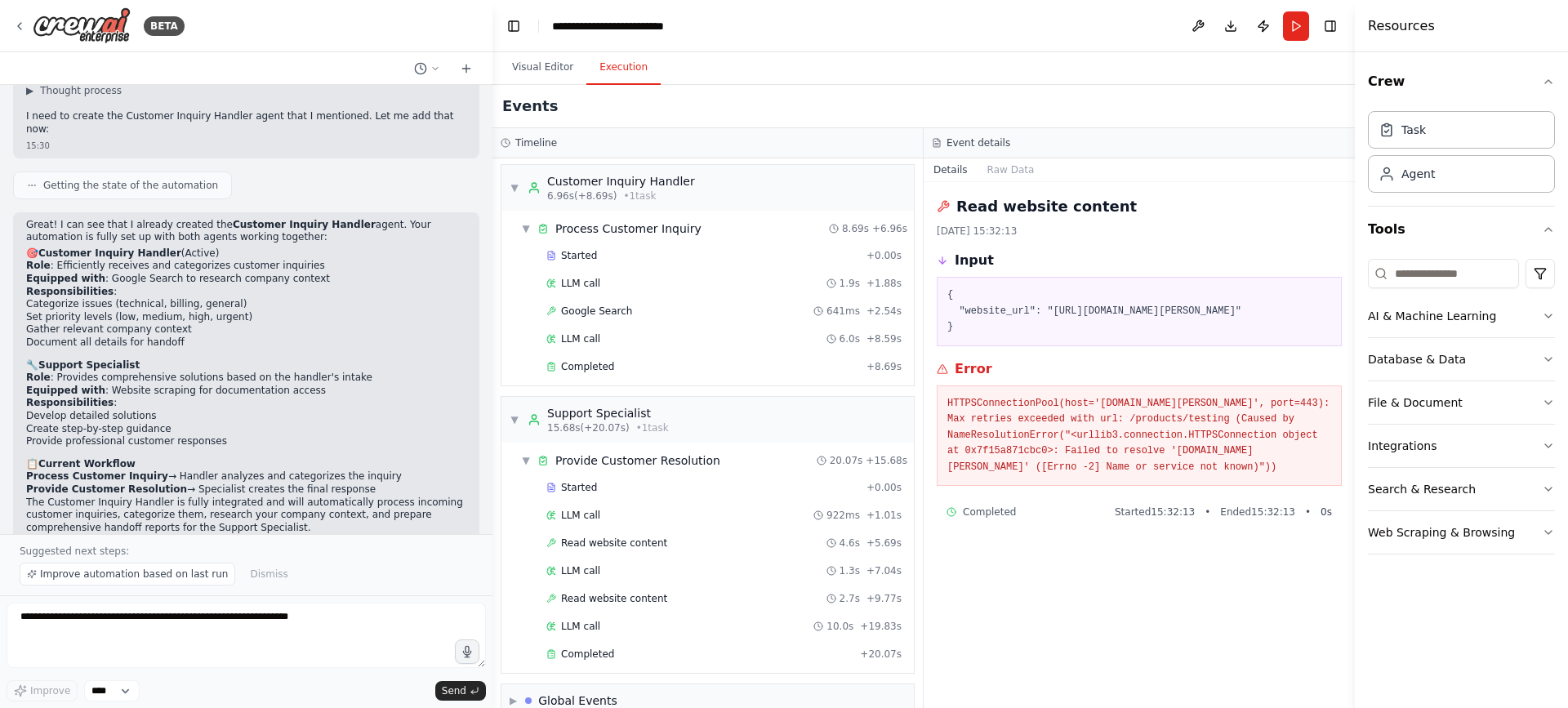
scroll to position [30, 0]
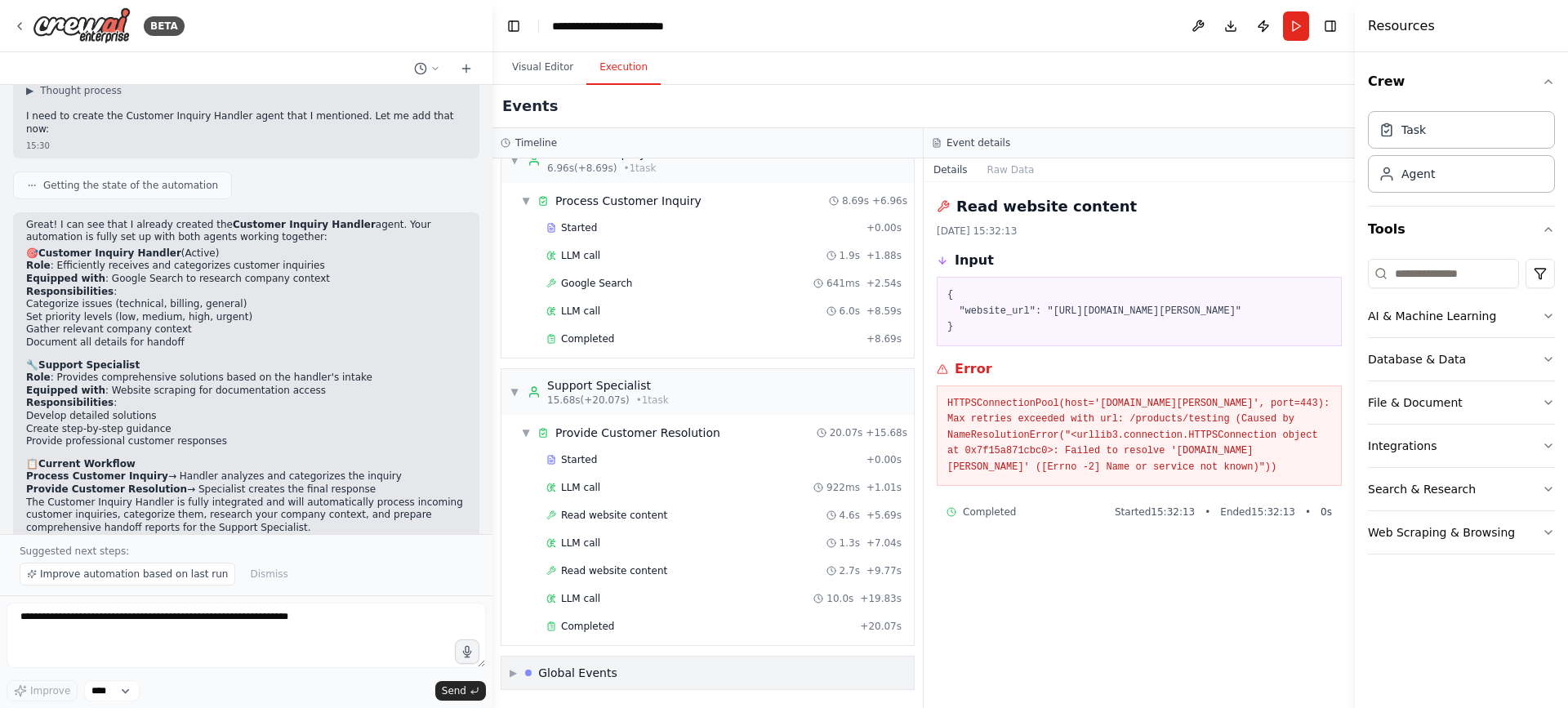
click at [620, 676] on div "▶ Global Events" at bounding box center [708, 673] width 413 height 33
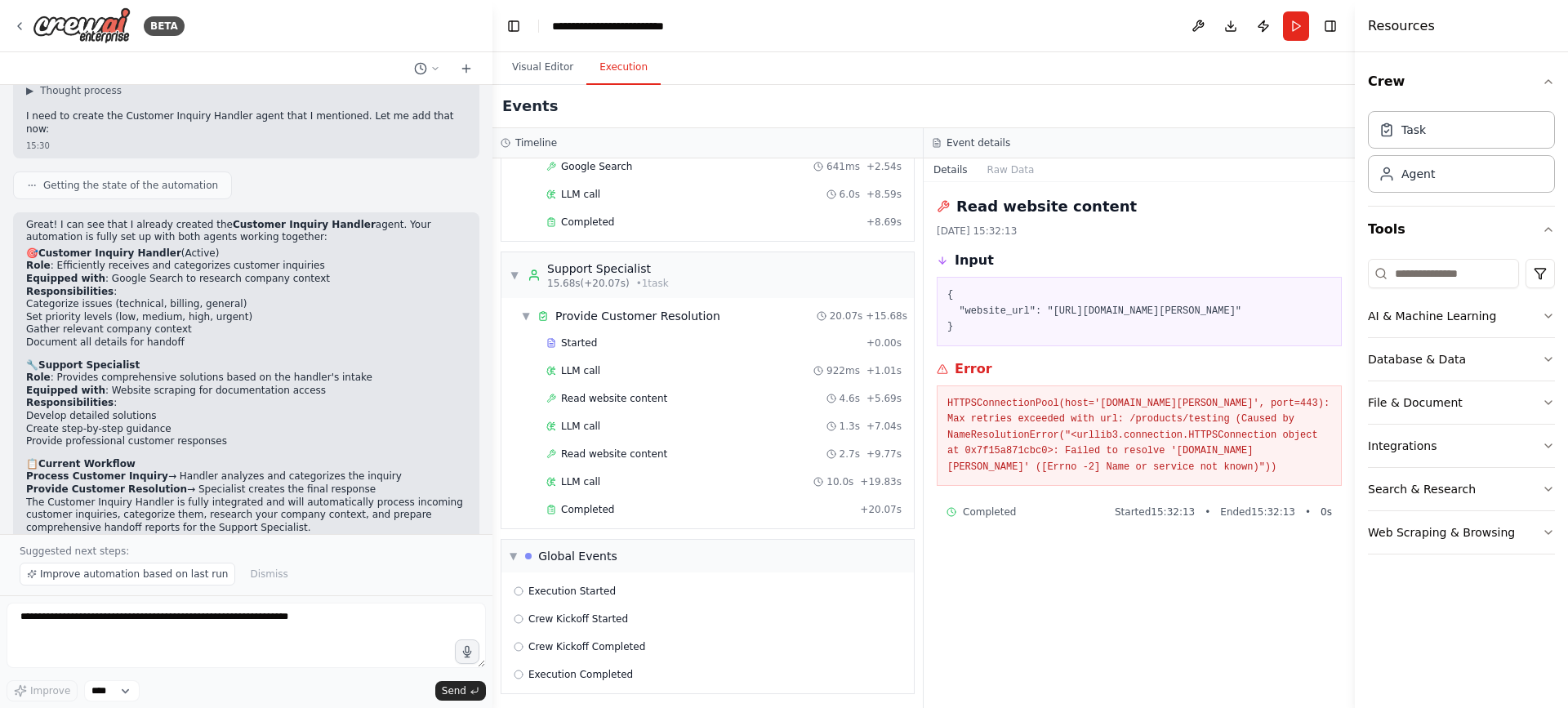
scroll to position [151, 0]
click at [611, 502] on div "Completed" at bounding box center [700, 506] width 307 height 13
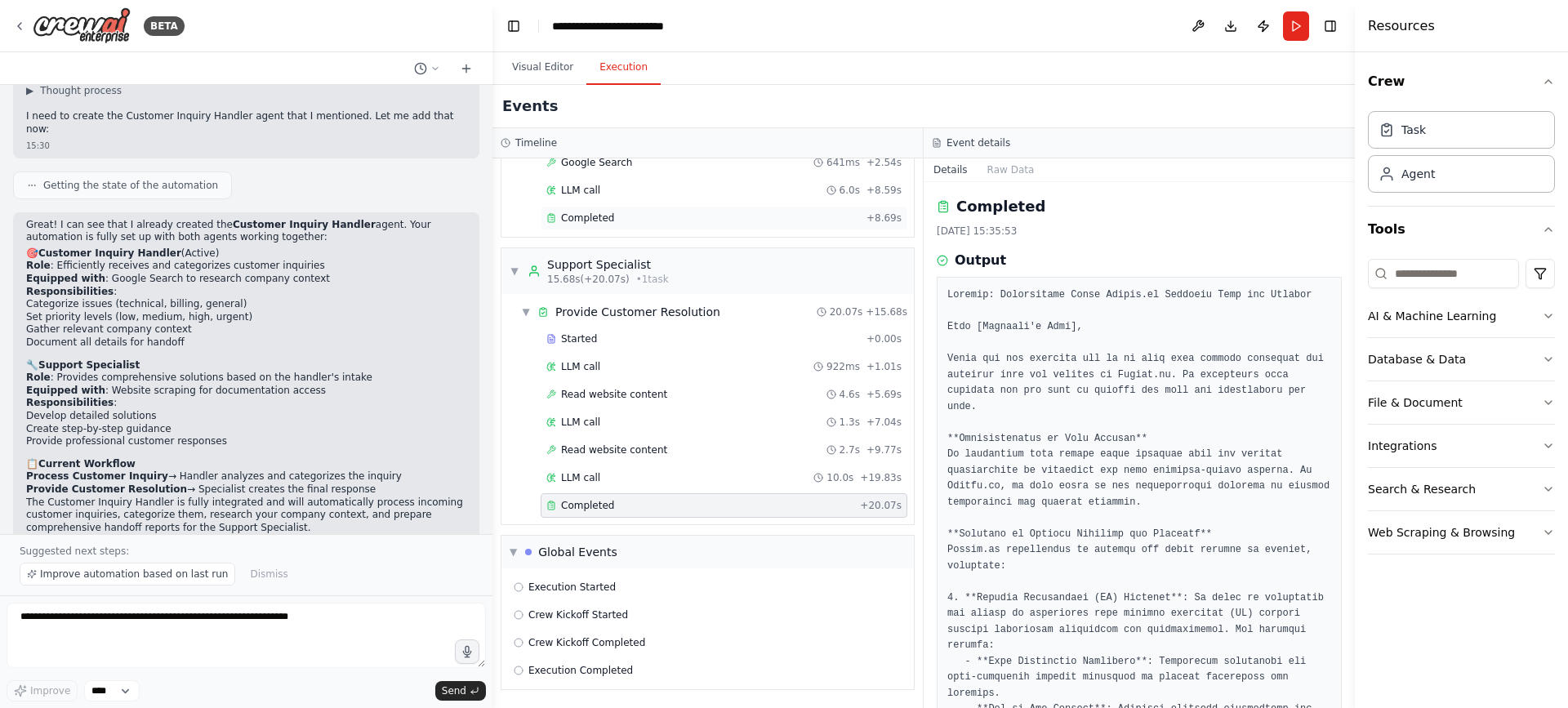
click at [683, 218] on div "Completed" at bounding box center [704, 218] width 314 height 13
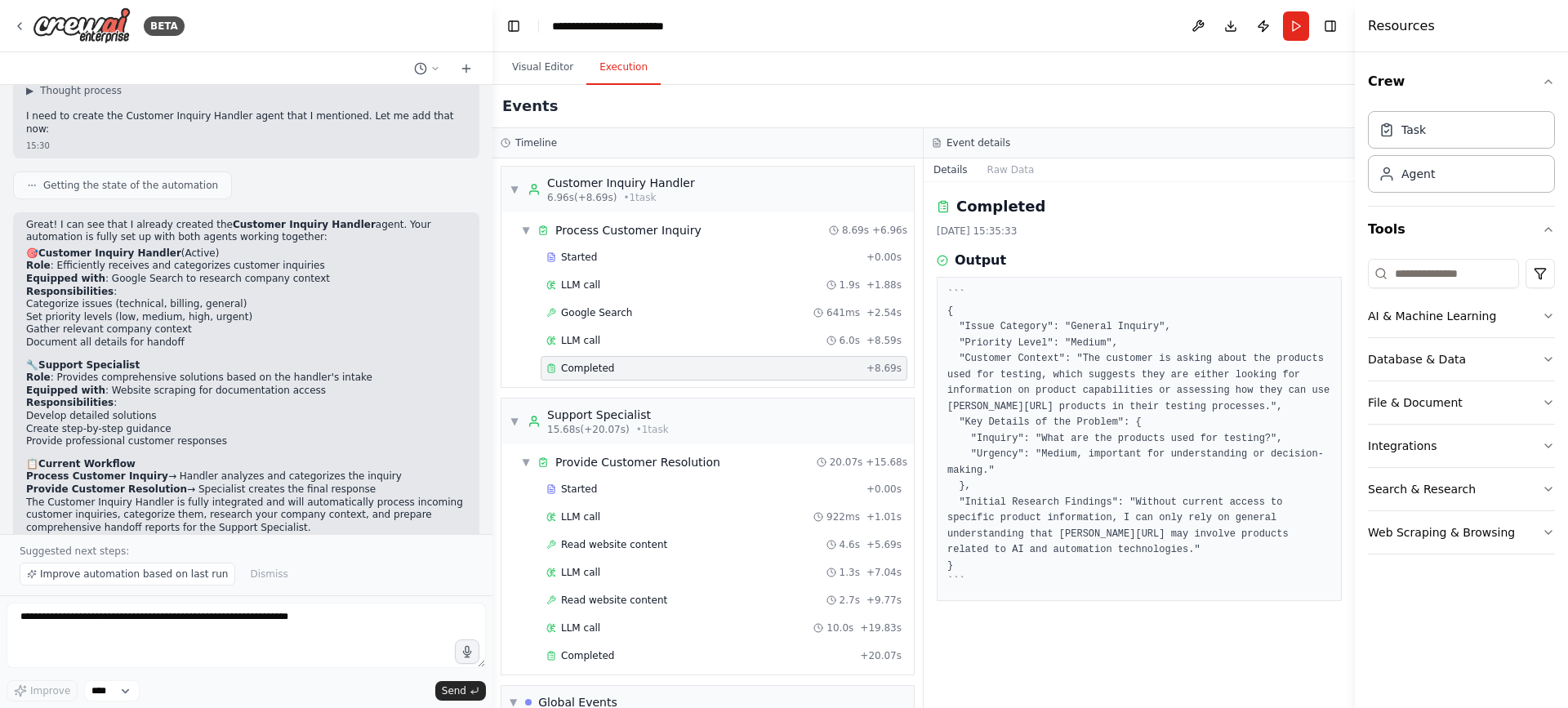
scroll to position [0, 0]
click at [582, 657] on span "Completed" at bounding box center [587, 657] width 53 height 13
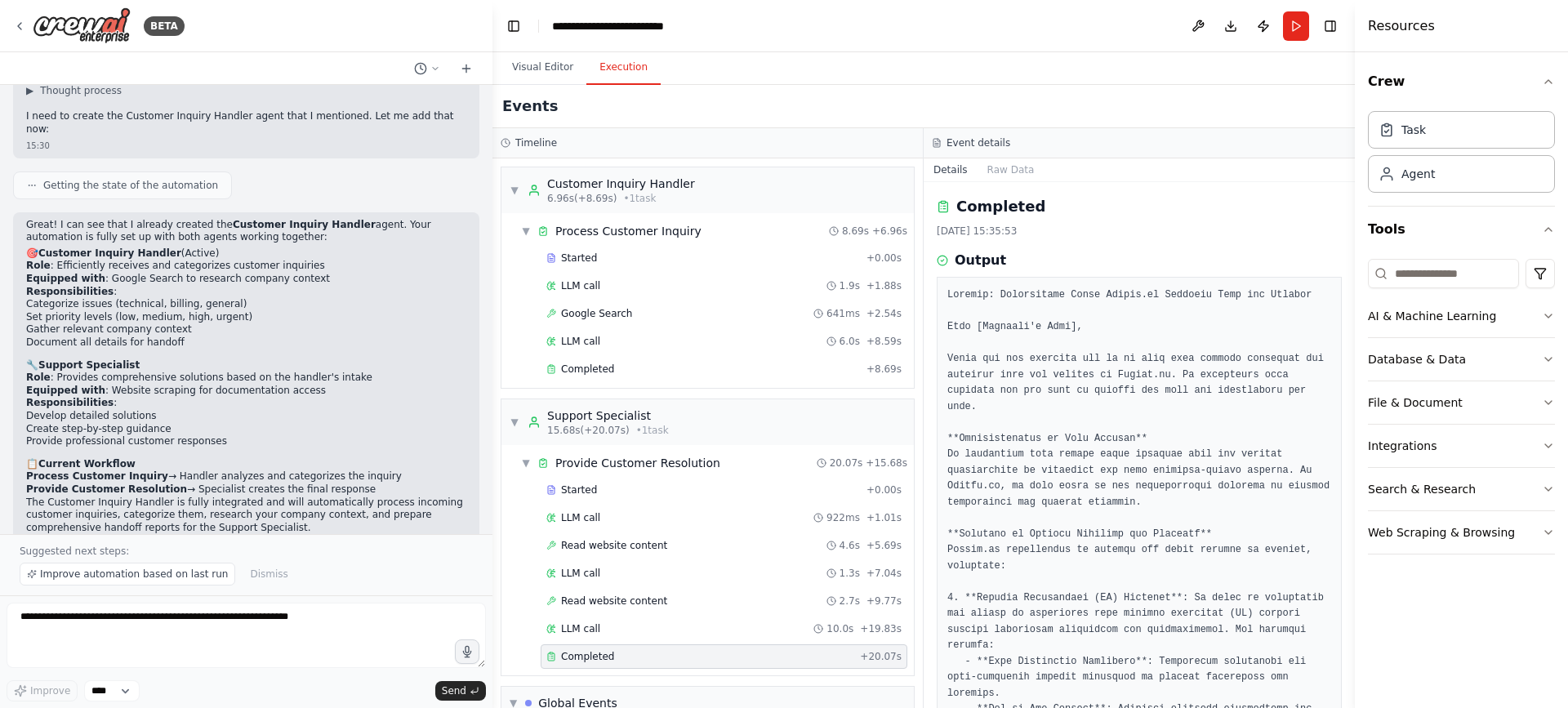
drag, startPoint x: 1350, startPoint y: 368, endPoint x: 1351, endPoint y: 377, distance: 9.1
click at [1351, 377] on button "Toggle Sidebar" at bounding box center [1355, 354] width 13 height 708
drag, startPoint x: 1351, startPoint y: 377, endPoint x: 1351, endPoint y: 362, distance: 15.0
click at [1351, 362] on button "Toggle Sidebar" at bounding box center [1355, 354] width 13 height 708
drag, startPoint x: 1351, startPoint y: 362, endPoint x: 1345, endPoint y: 402, distance: 40.4
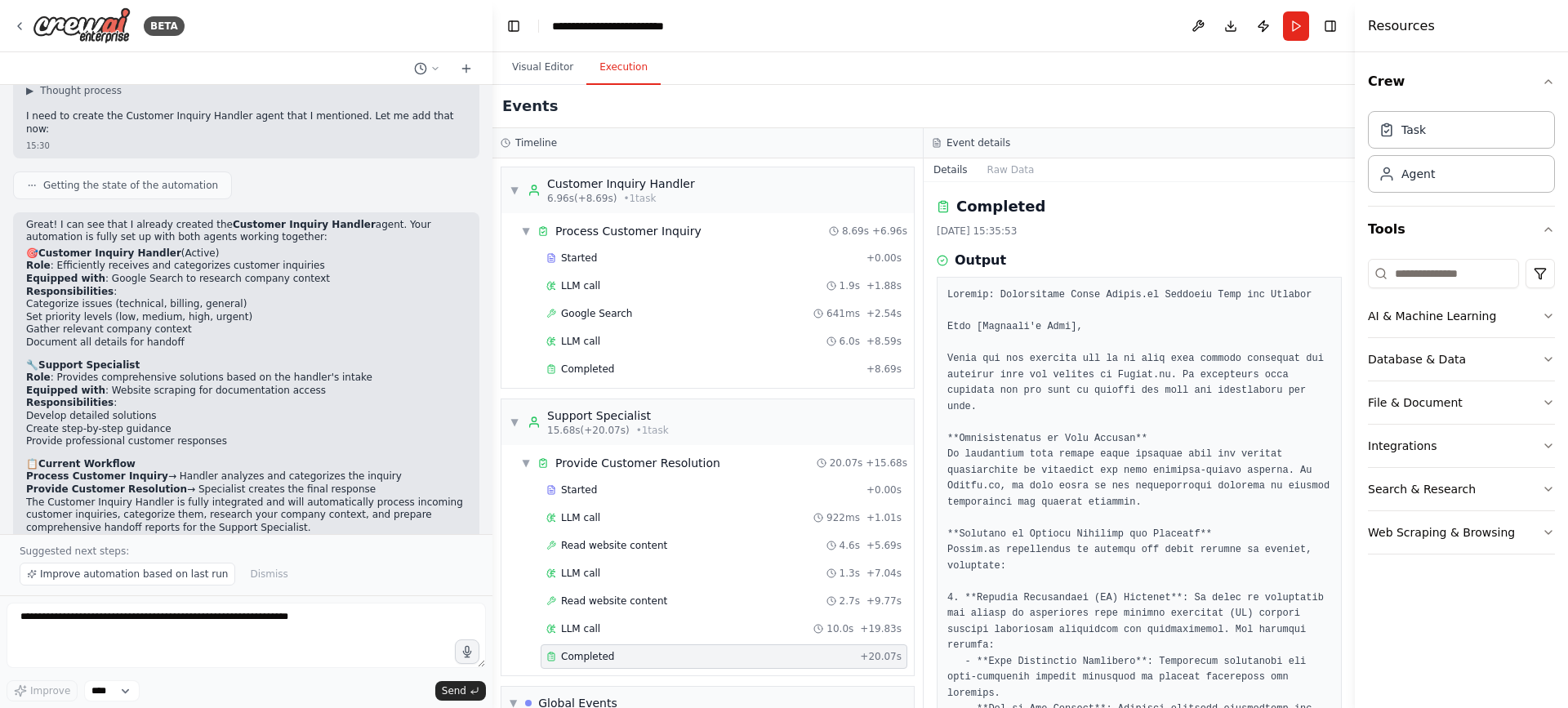
click at [1345, 402] on div "BETA Hello! I'm the CrewAI assistant. What kind of automation do you want to bu…" at bounding box center [784, 354] width 1568 height 708
drag, startPoint x: 1350, startPoint y: 299, endPoint x: 1347, endPoint y: 363, distance: 64.1
click at [1347, 363] on div "BETA Hello! I'm the CrewAI assistant. What kind of automation do you want to bu…" at bounding box center [784, 354] width 1568 height 708
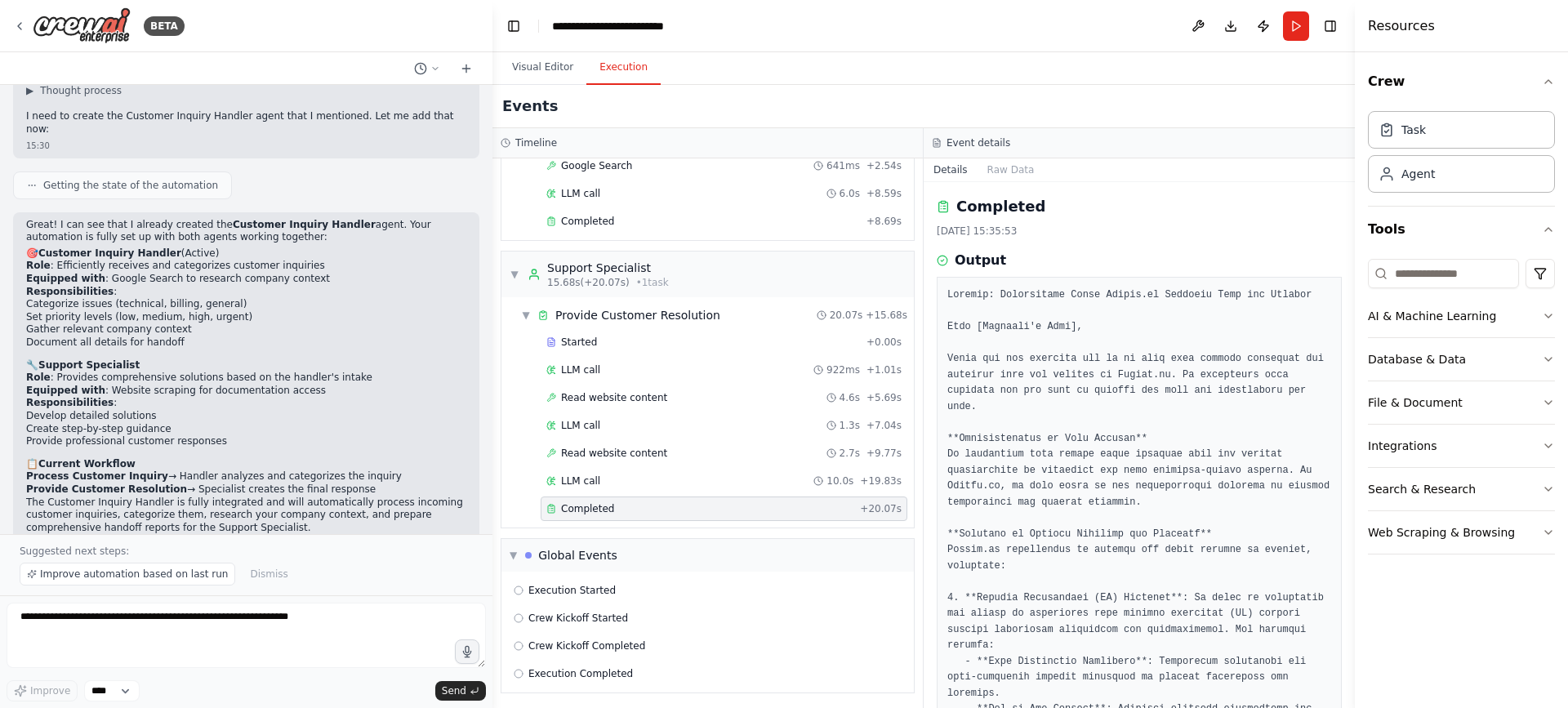
scroll to position [151, 0]
click at [632, 609] on div "Crew Kickoff Started" at bounding box center [708, 616] width 388 height 13
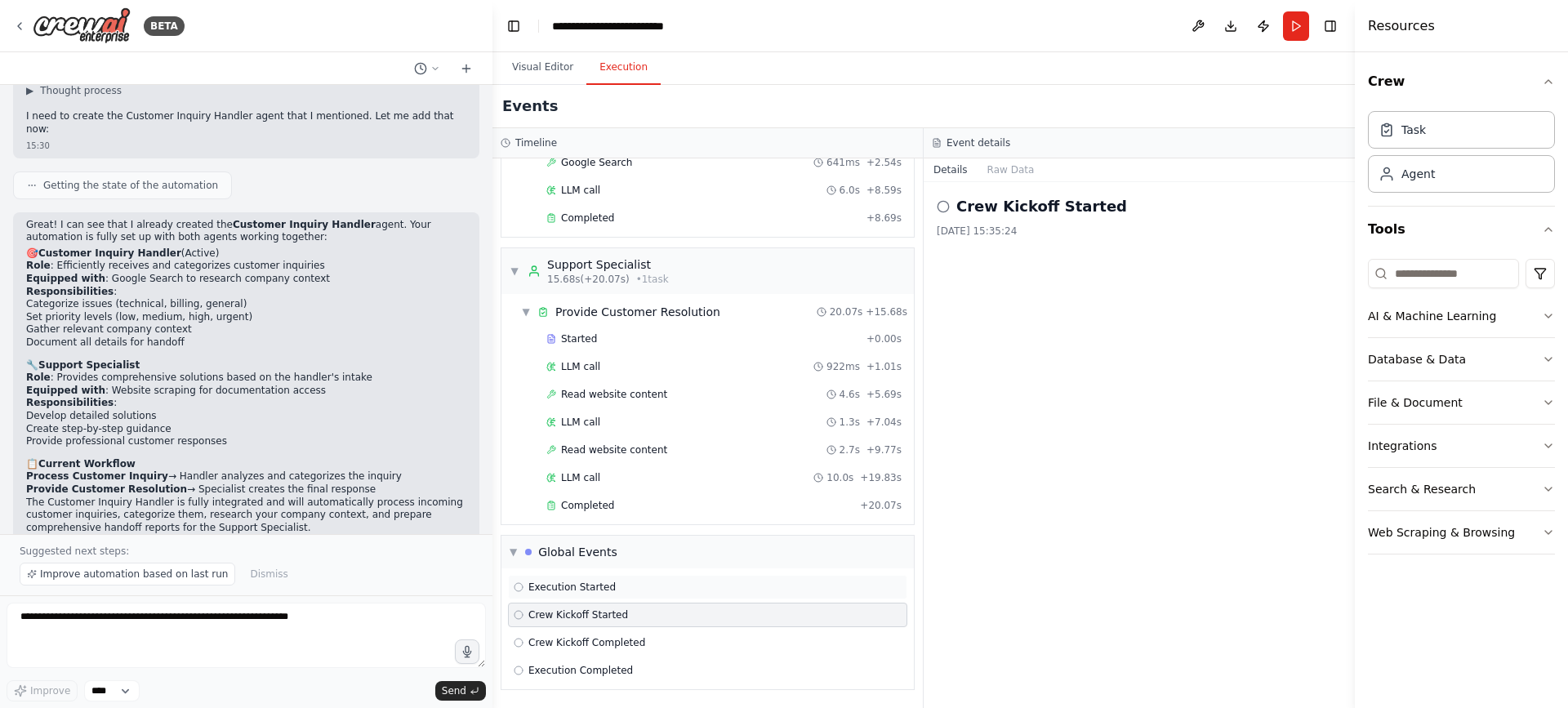
click at [646, 585] on div "Execution Started" at bounding box center [708, 588] width 388 height 13
click at [602, 640] on span "Crew Kickoff Completed" at bounding box center [586, 643] width 117 height 13
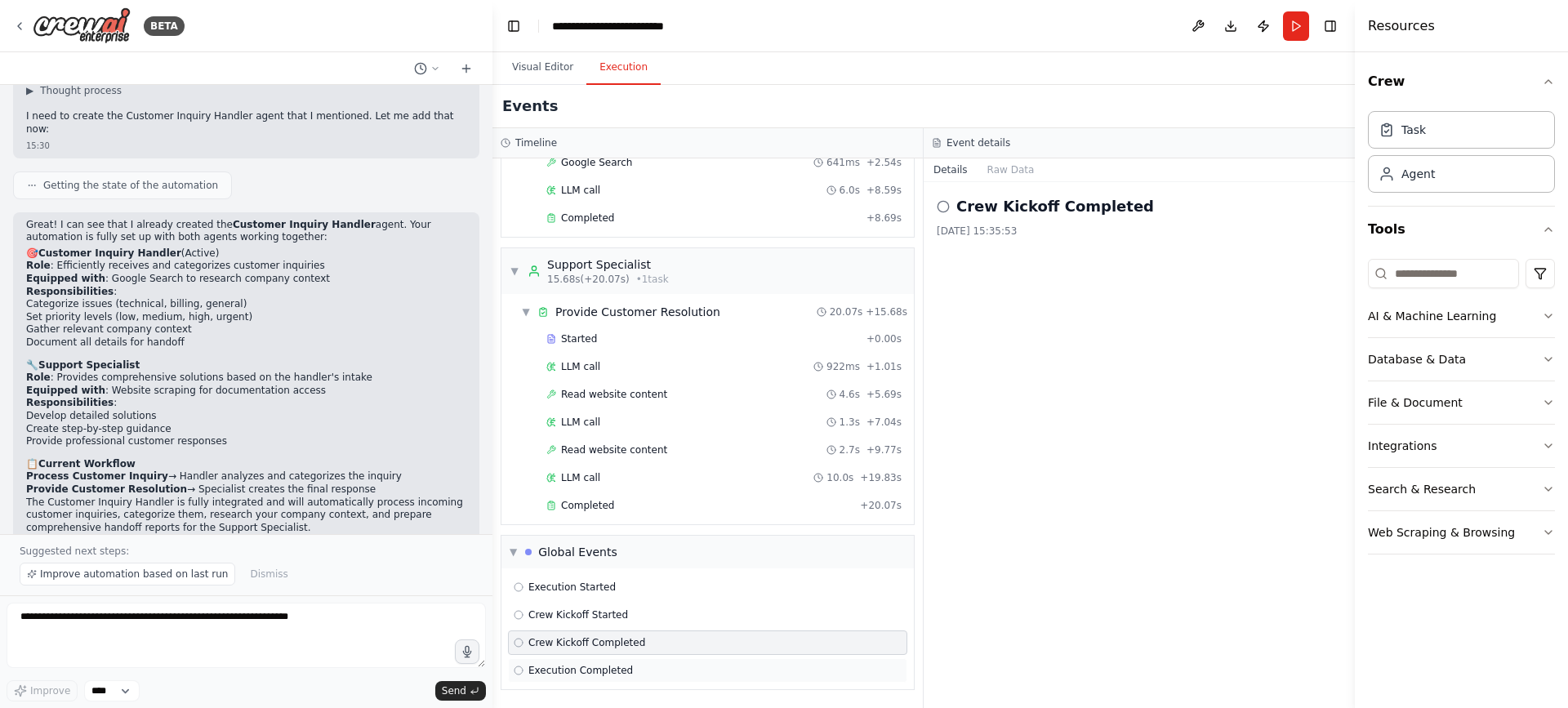
click at [584, 674] on span "Execution Completed" at bounding box center [580, 671] width 105 height 13
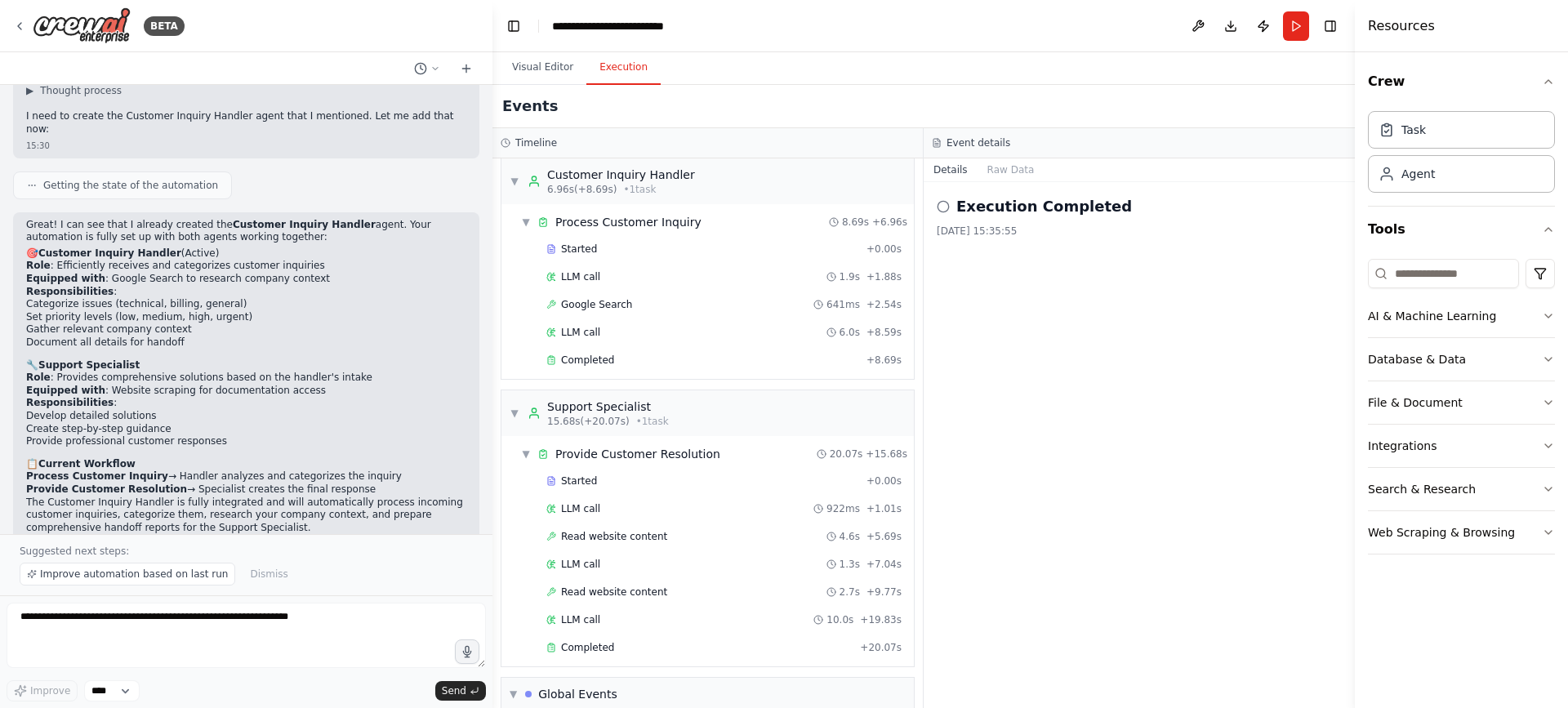
scroll to position [0, 0]
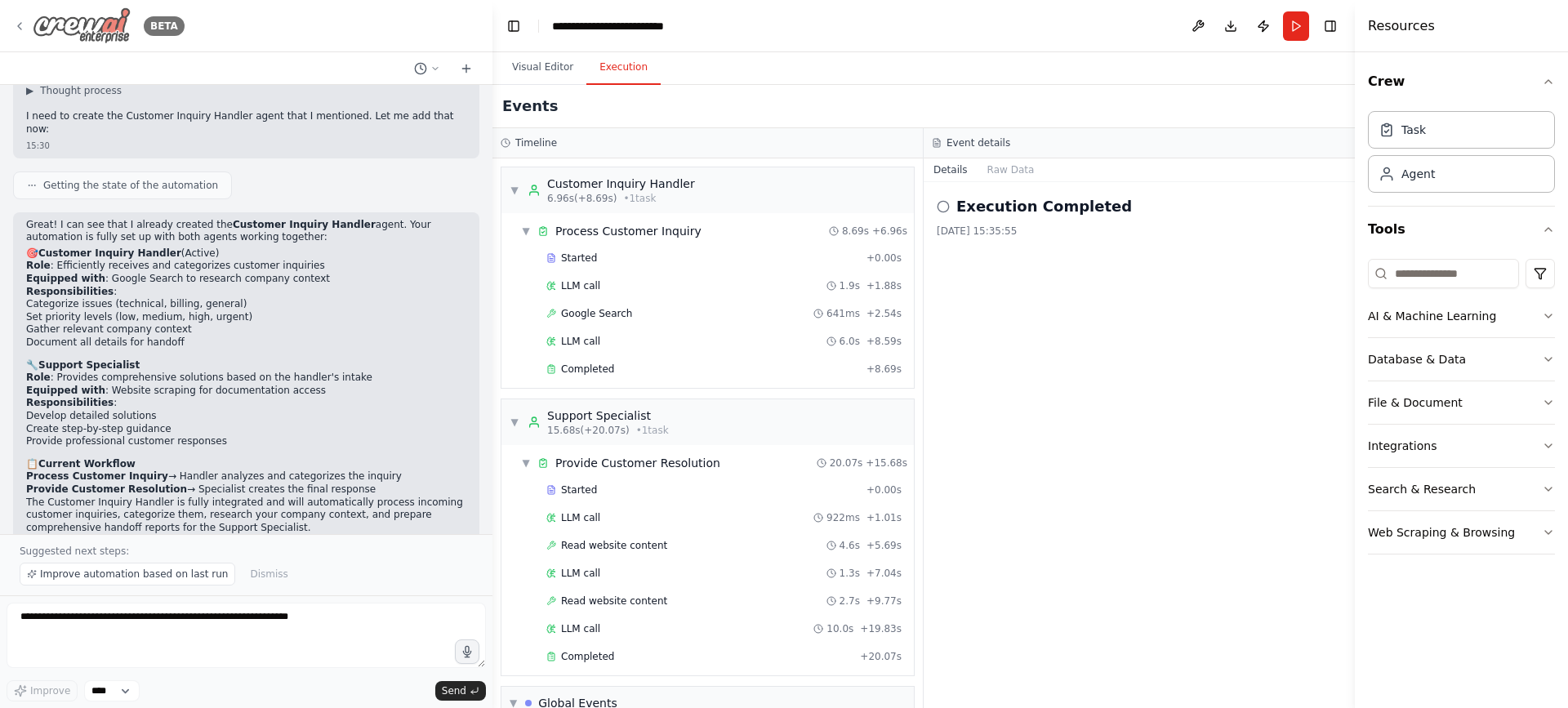
click at [29, 23] on div "BETA" at bounding box center [99, 26] width 172 height 37
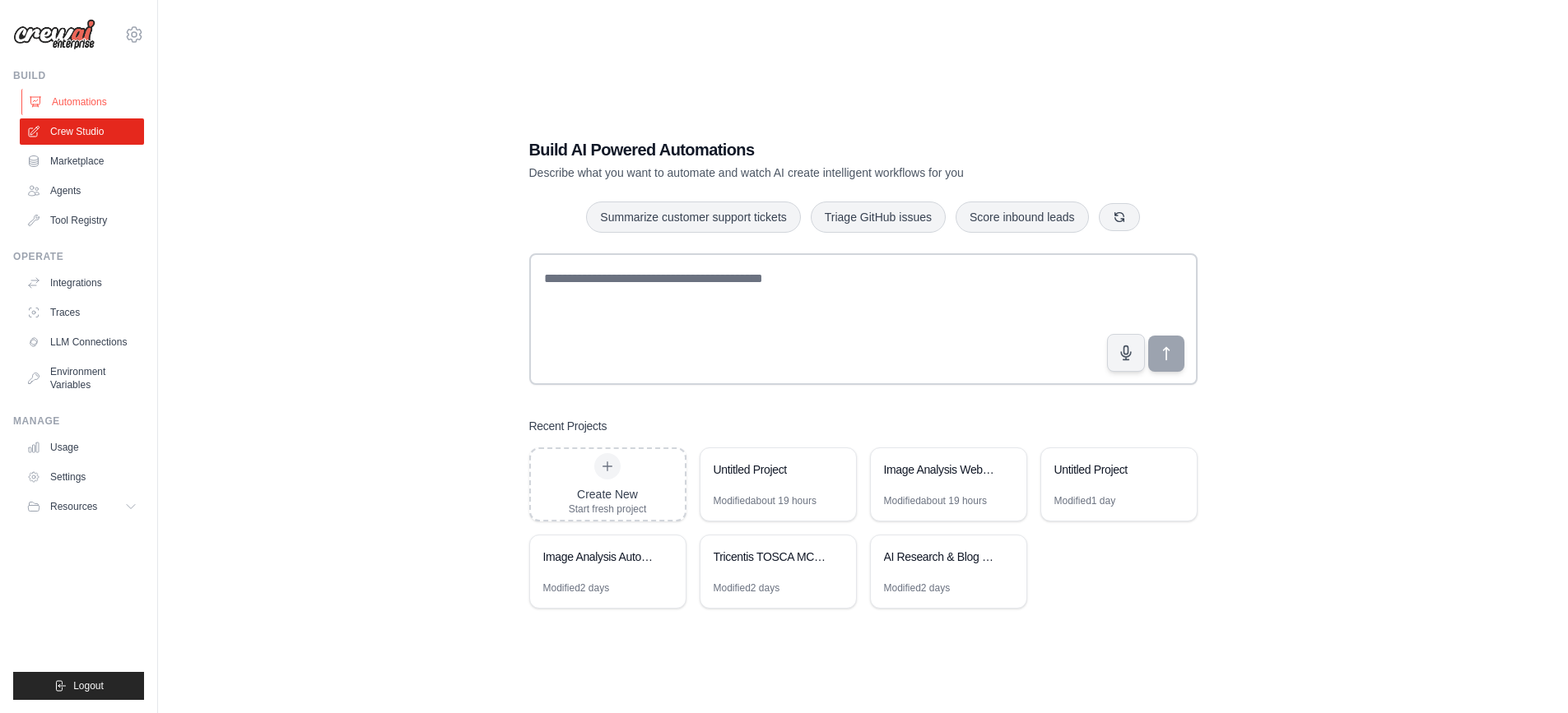
click at [48, 101] on link "Automations" at bounding box center [83, 101] width 124 height 26
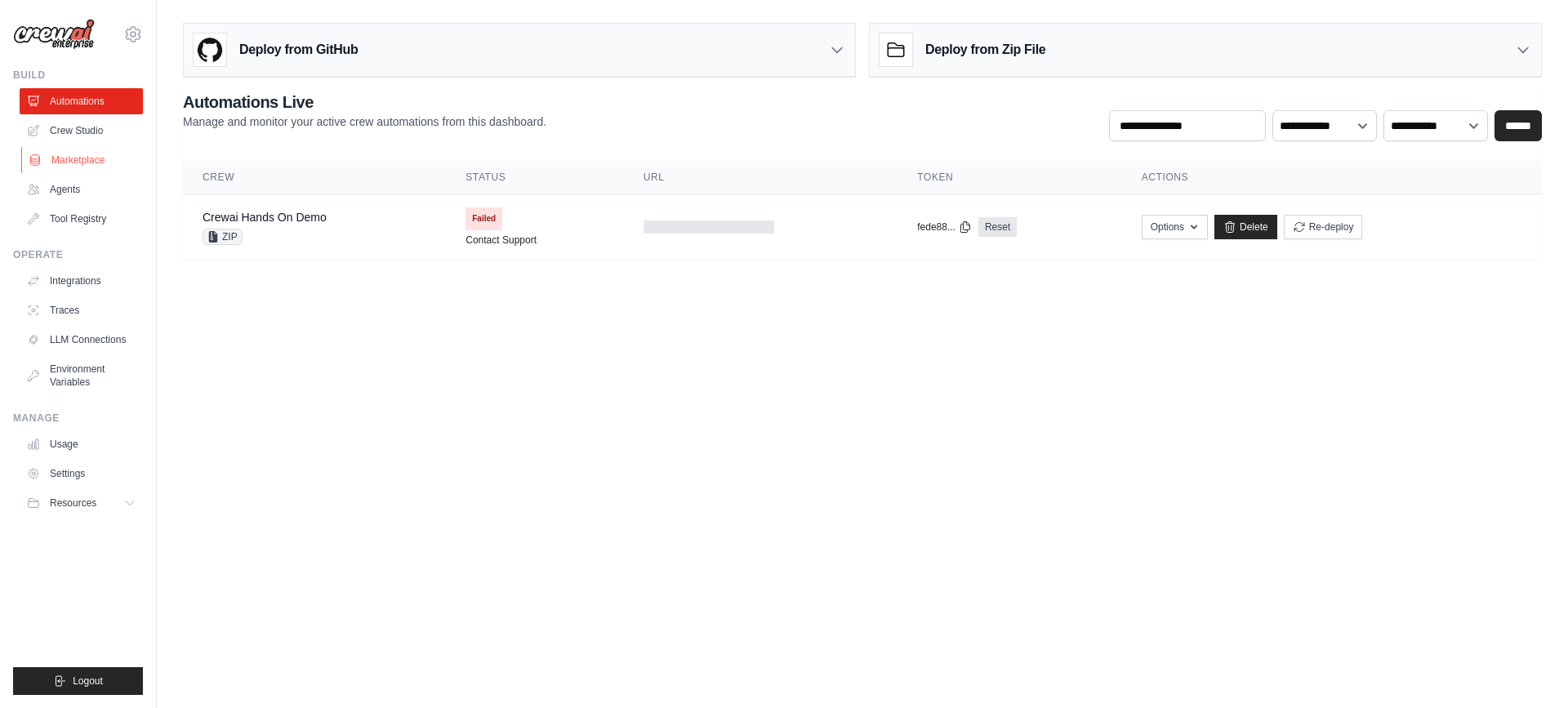
click at [101, 159] on link "Marketplace" at bounding box center [82, 159] width 123 height 26
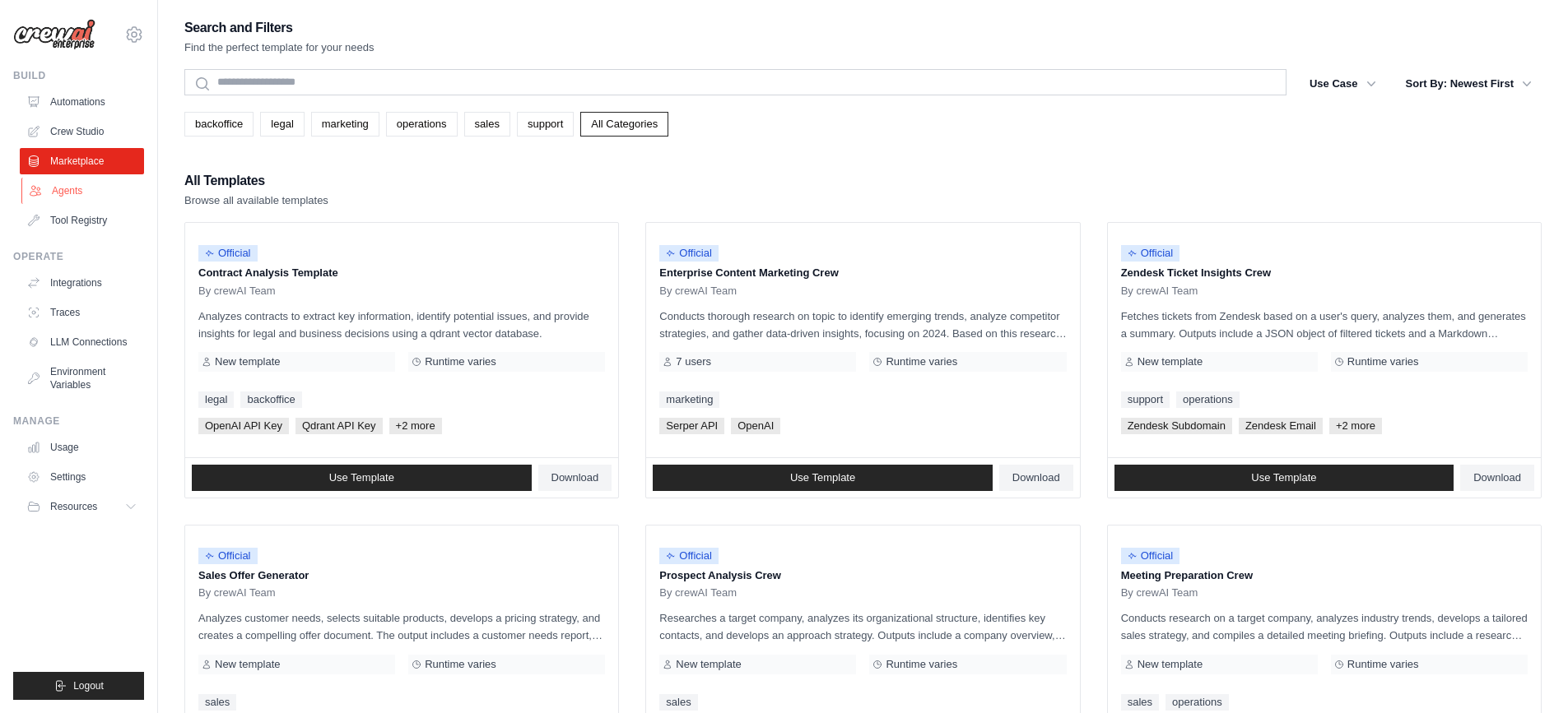
click at [58, 183] on link "Agents" at bounding box center [83, 190] width 124 height 26
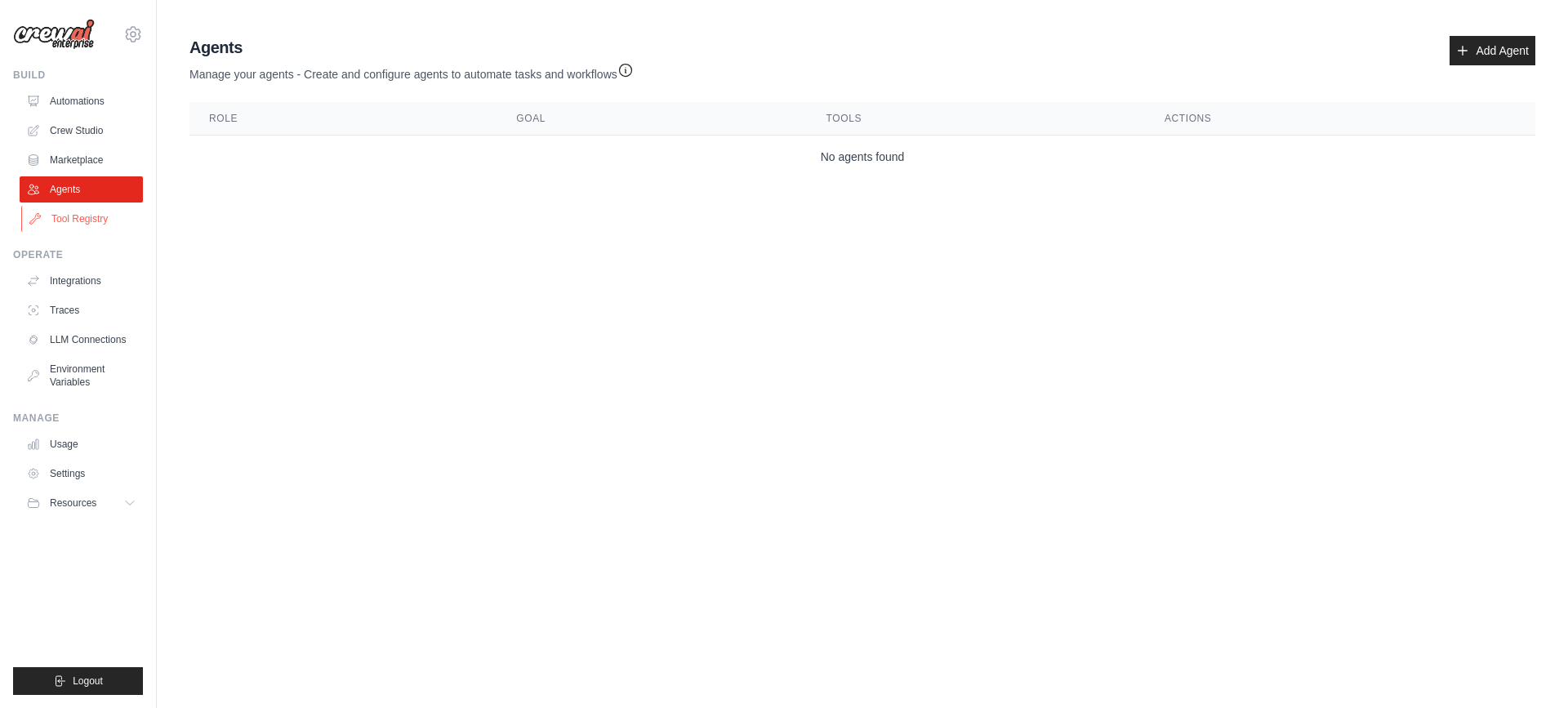
click at [55, 215] on link "Tool Registry" at bounding box center [82, 218] width 123 height 26
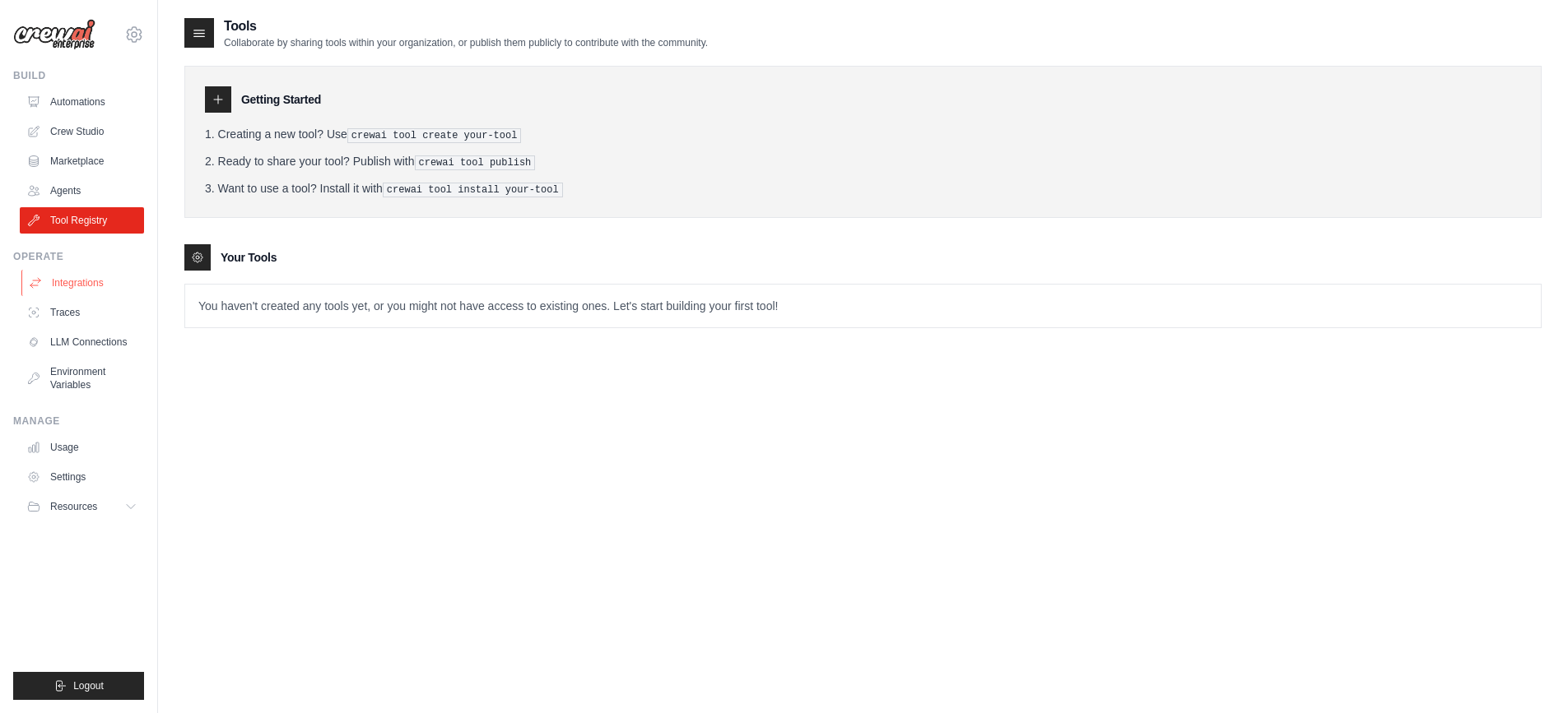
click at [49, 290] on link "Integrations" at bounding box center [83, 282] width 124 height 26
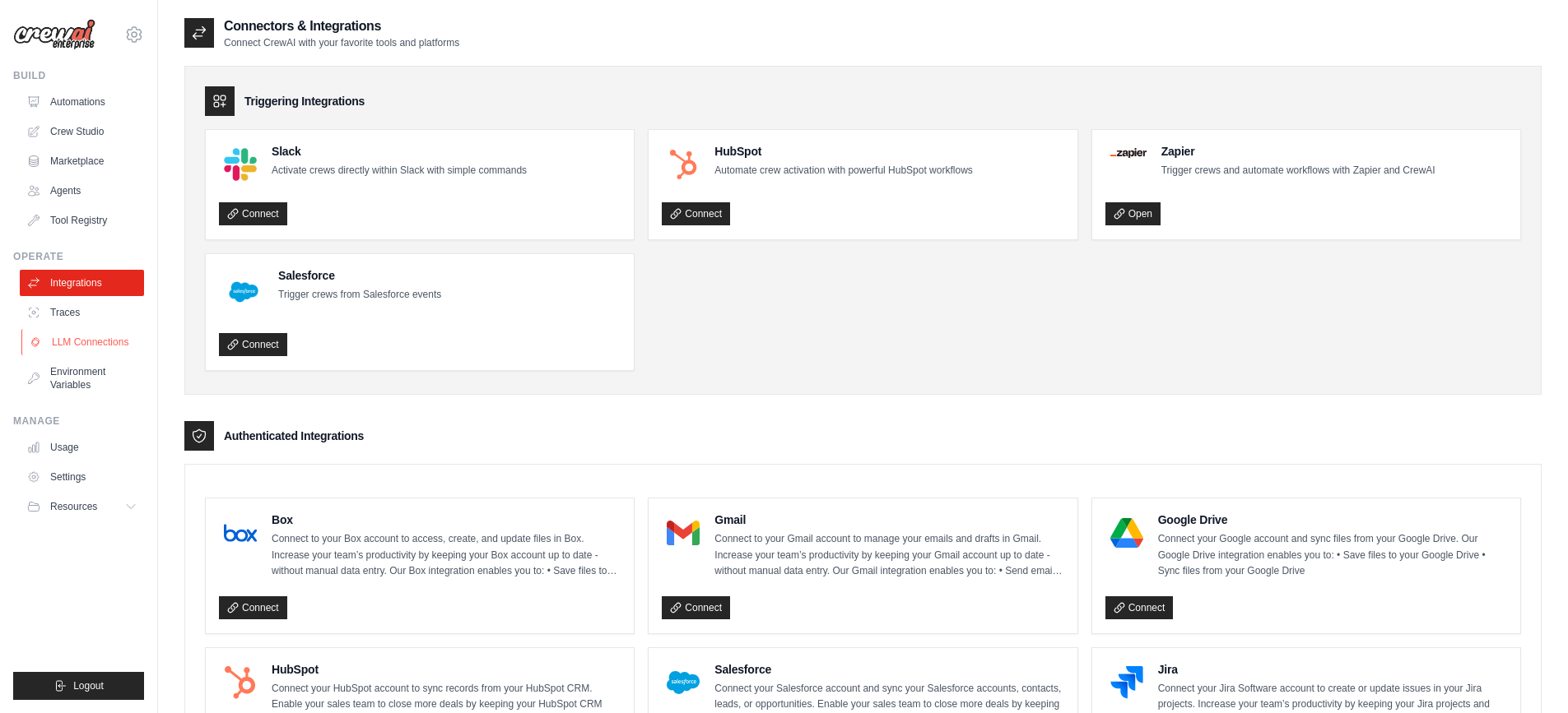
click at [50, 345] on link "LLM Connections" at bounding box center [83, 342] width 124 height 26
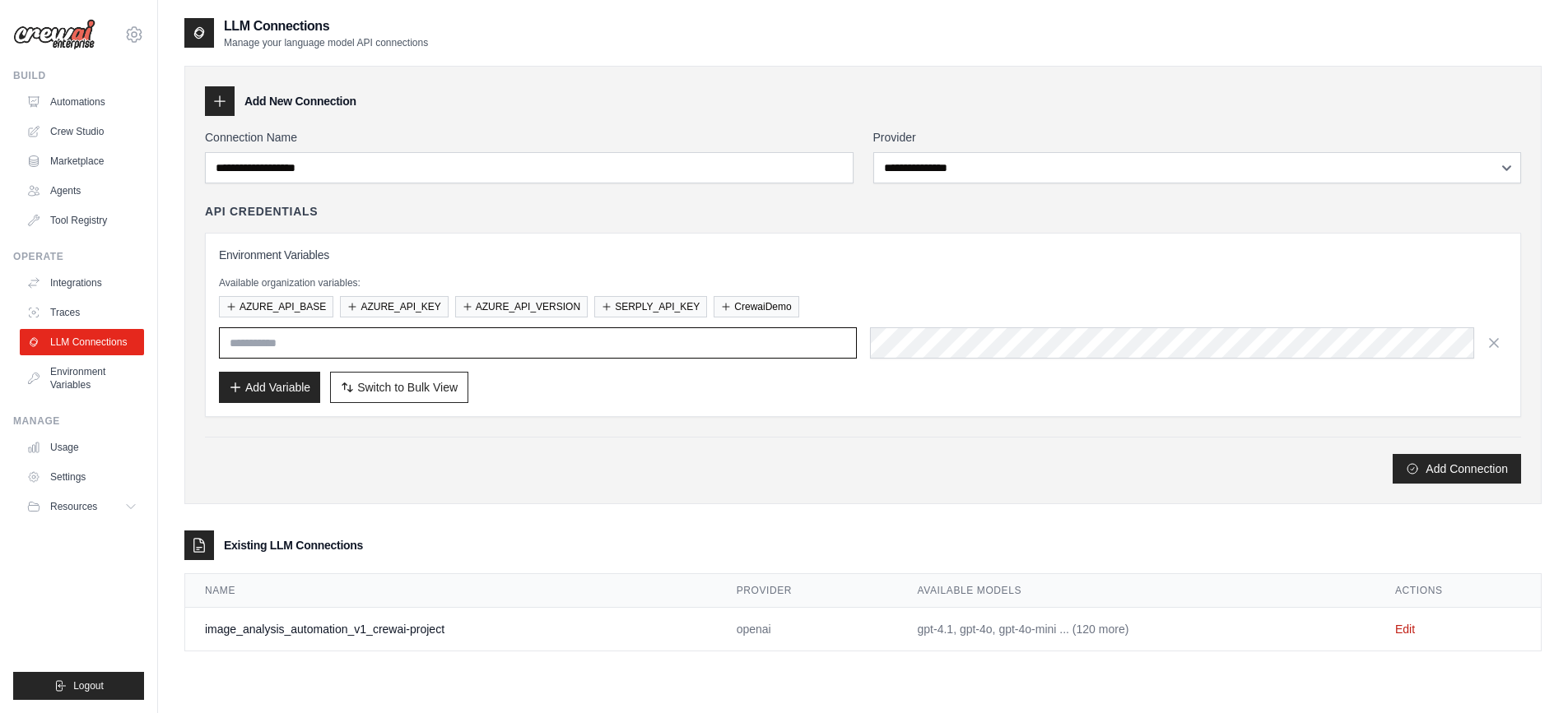
type input "**********"
click at [55, 381] on link "Environment Variables" at bounding box center [83, 378] width 124 height 40
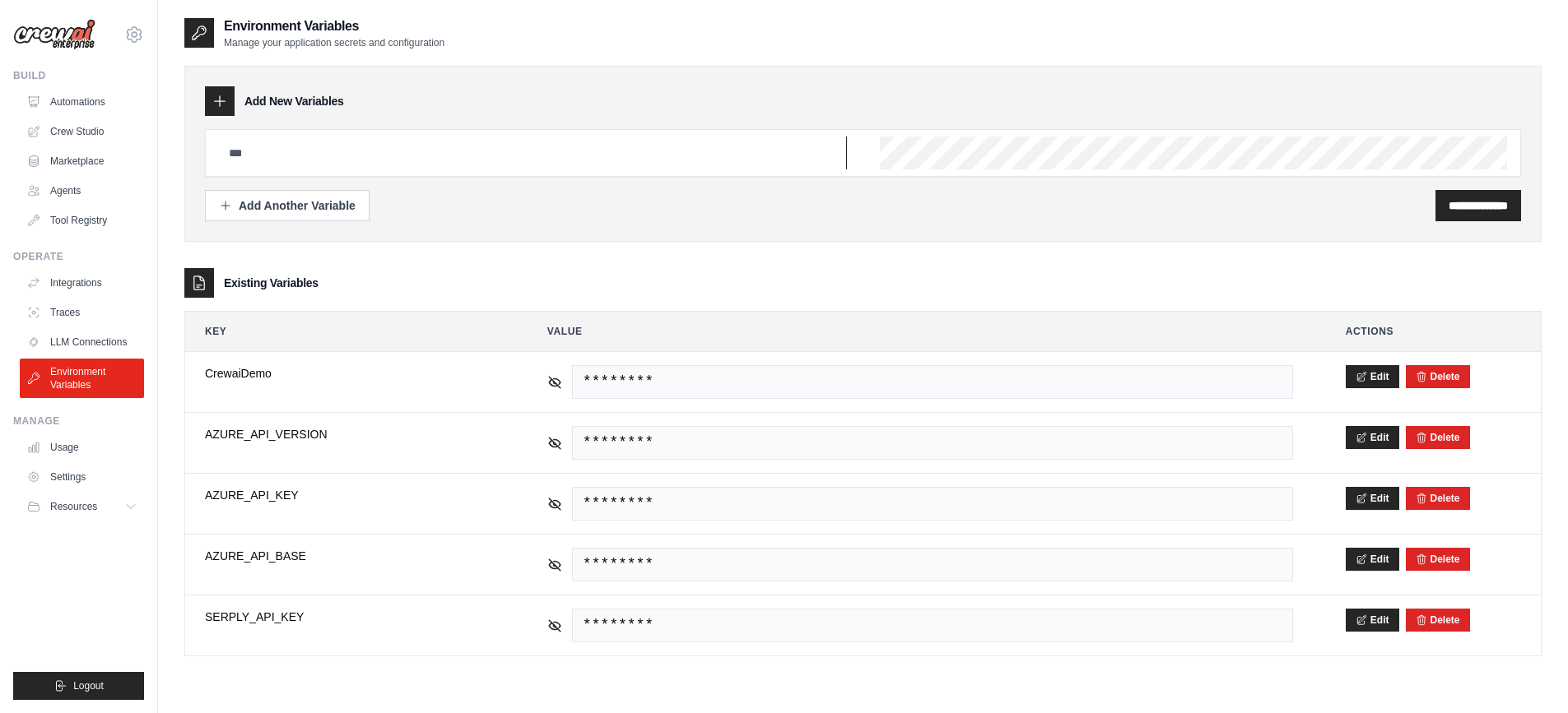
type input "**********"
click at [77, 319] on link "Traces" at bounding box center [83, 313] width 124 height 26
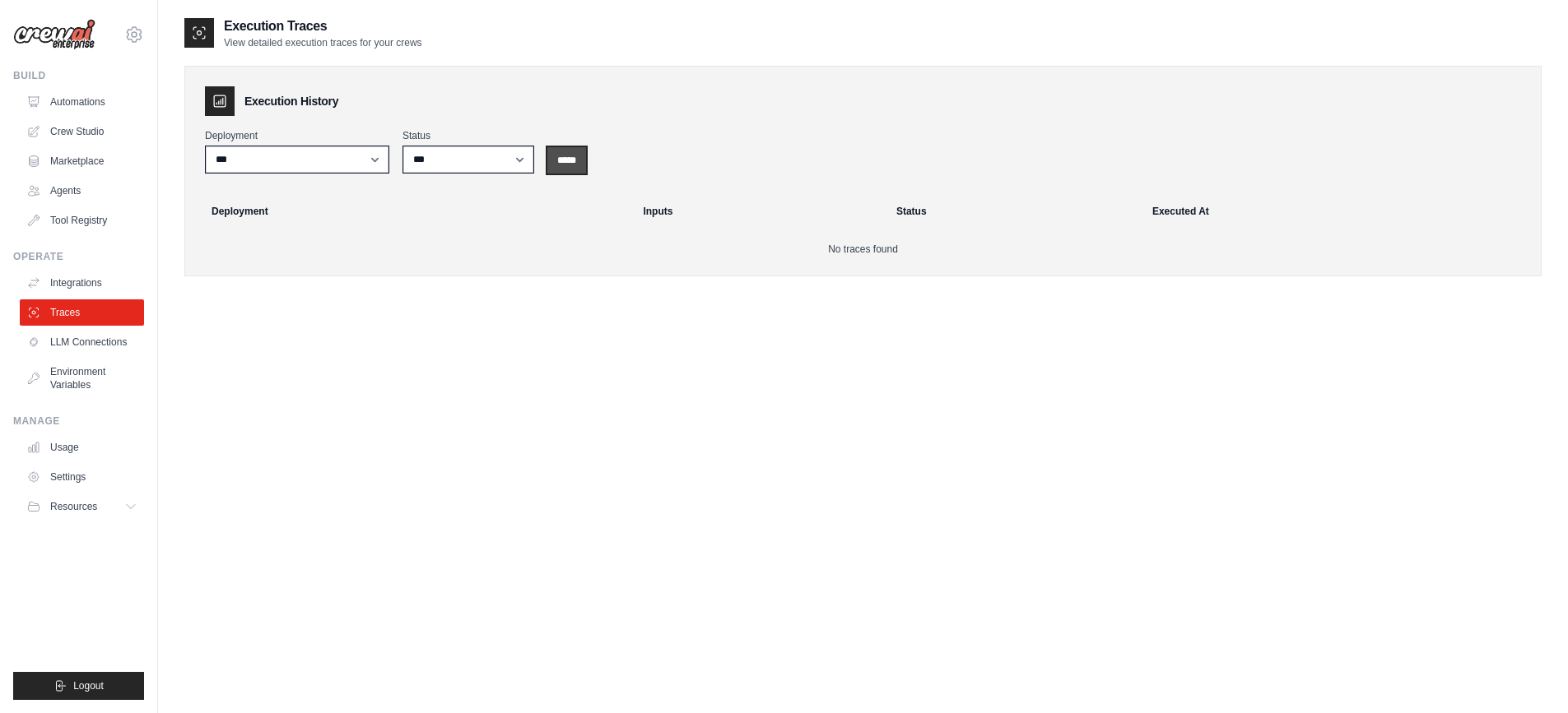
click at [583, 163] on input "*****" at bounding box center [567, 160] width 39 height 26
click at [52, 453] on link "Usage" at bounding box center [83, 447] width 124 height 26
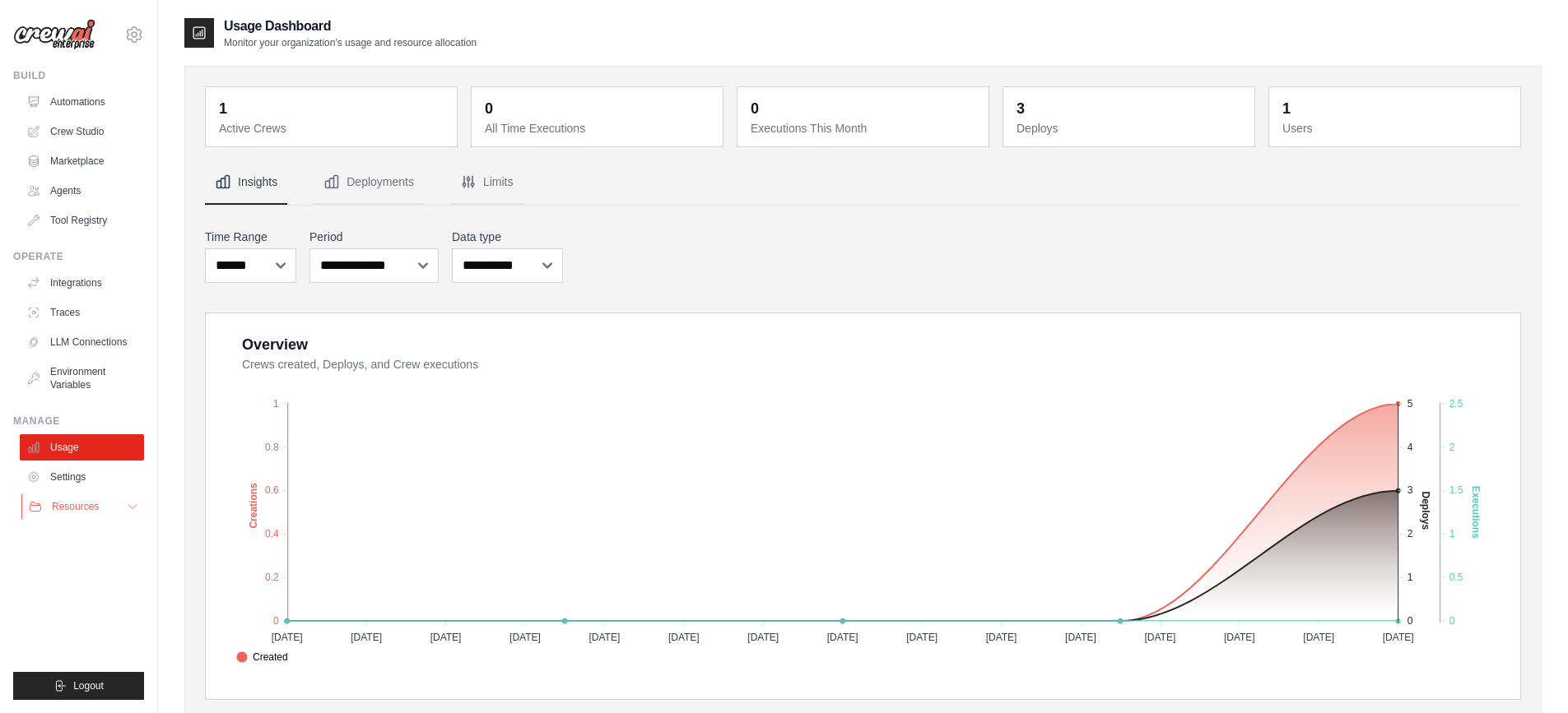
click at [69, 509] on span "Resources" at bounding box center [75, 507] width 47 height 14
click at [90, 531] on span "Documentation" at bounding box center [91, 535] width 67 height 14
